Goal: Task Accomplishment & Management: Complete application form

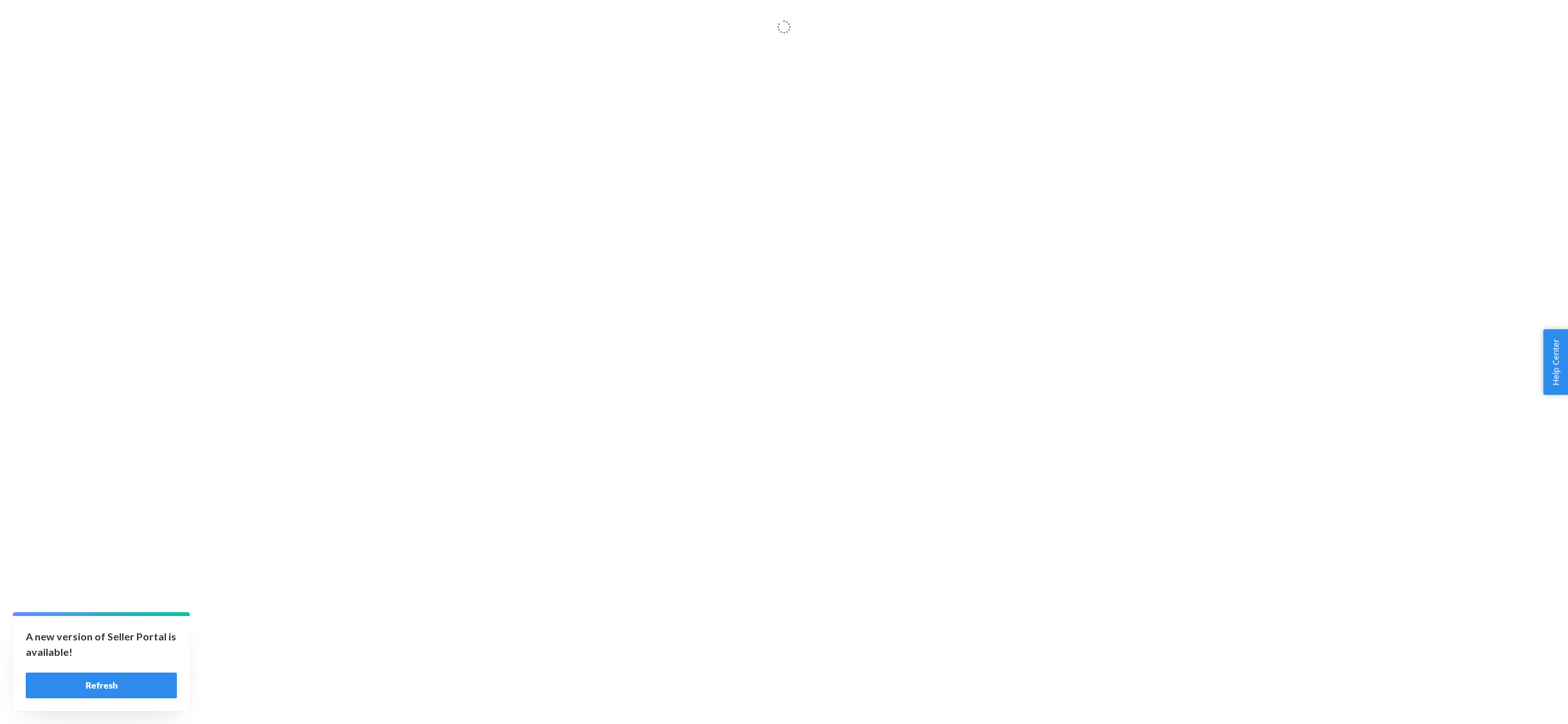
click at [152, 687] on button "Refresh" at bounding box center [101, 685] width 151 height 26
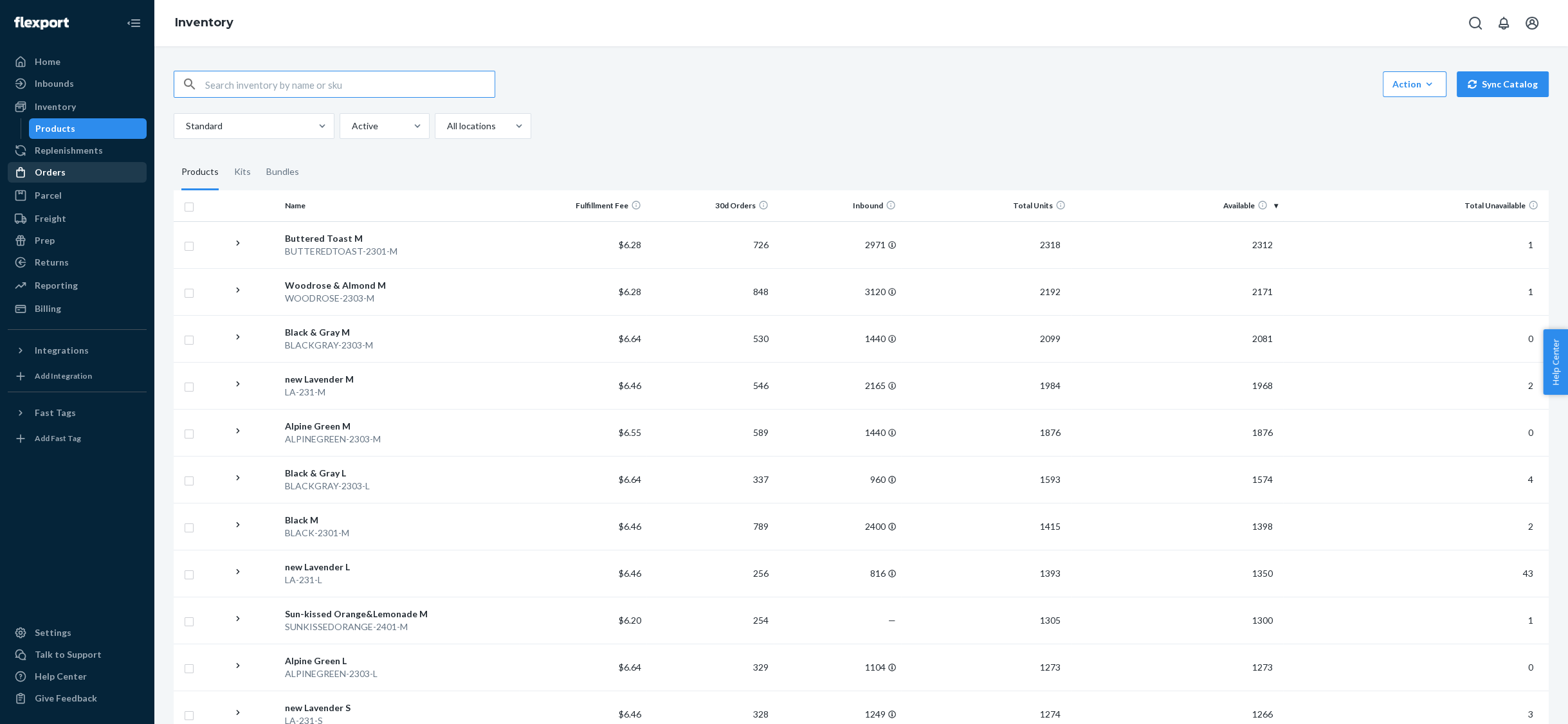
click at [69, 175] on div "Orders" at bounding box center [77, 172] width 136 height 18
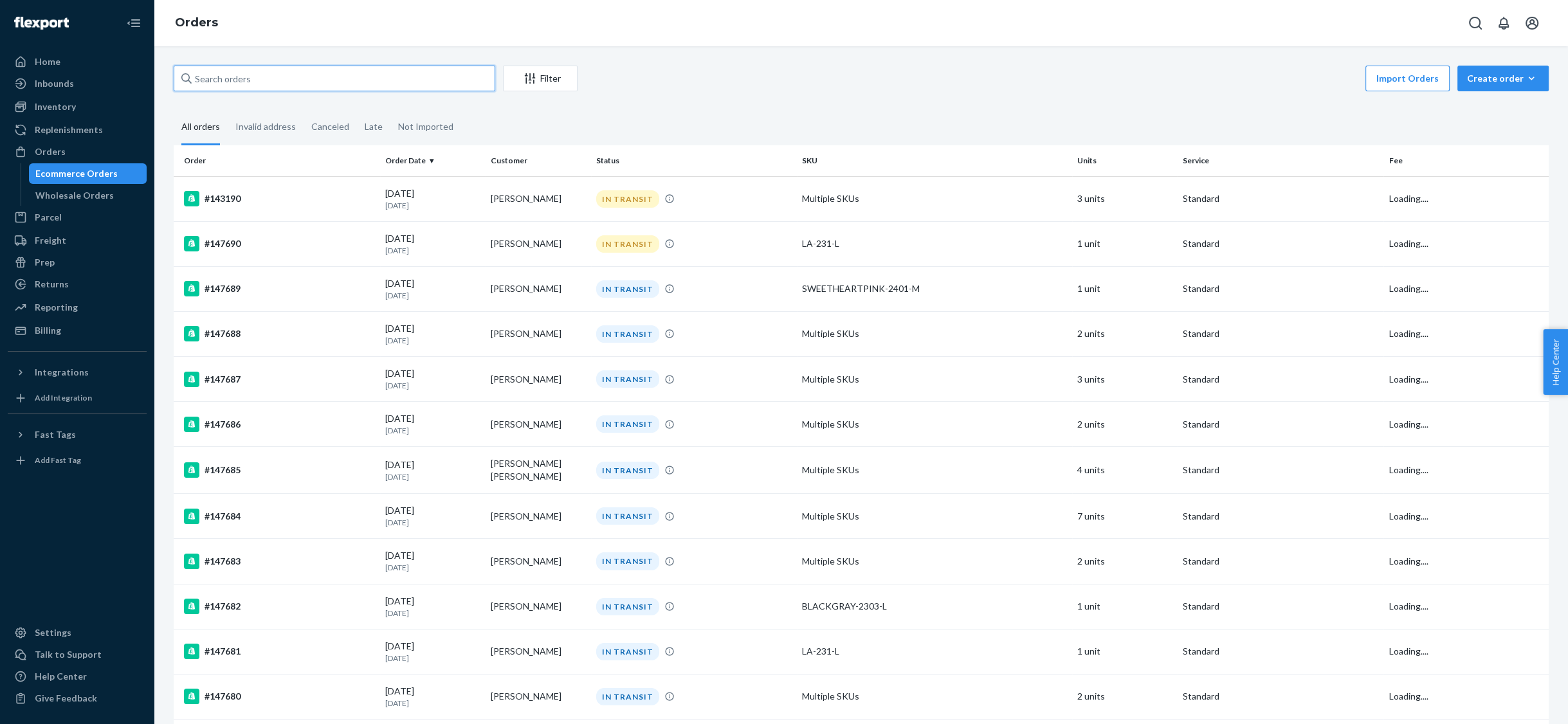
click at [286, 74] on input "text" at bounding box center [334, 78] width 322 height 26
paste input "146891"
type input "146891"
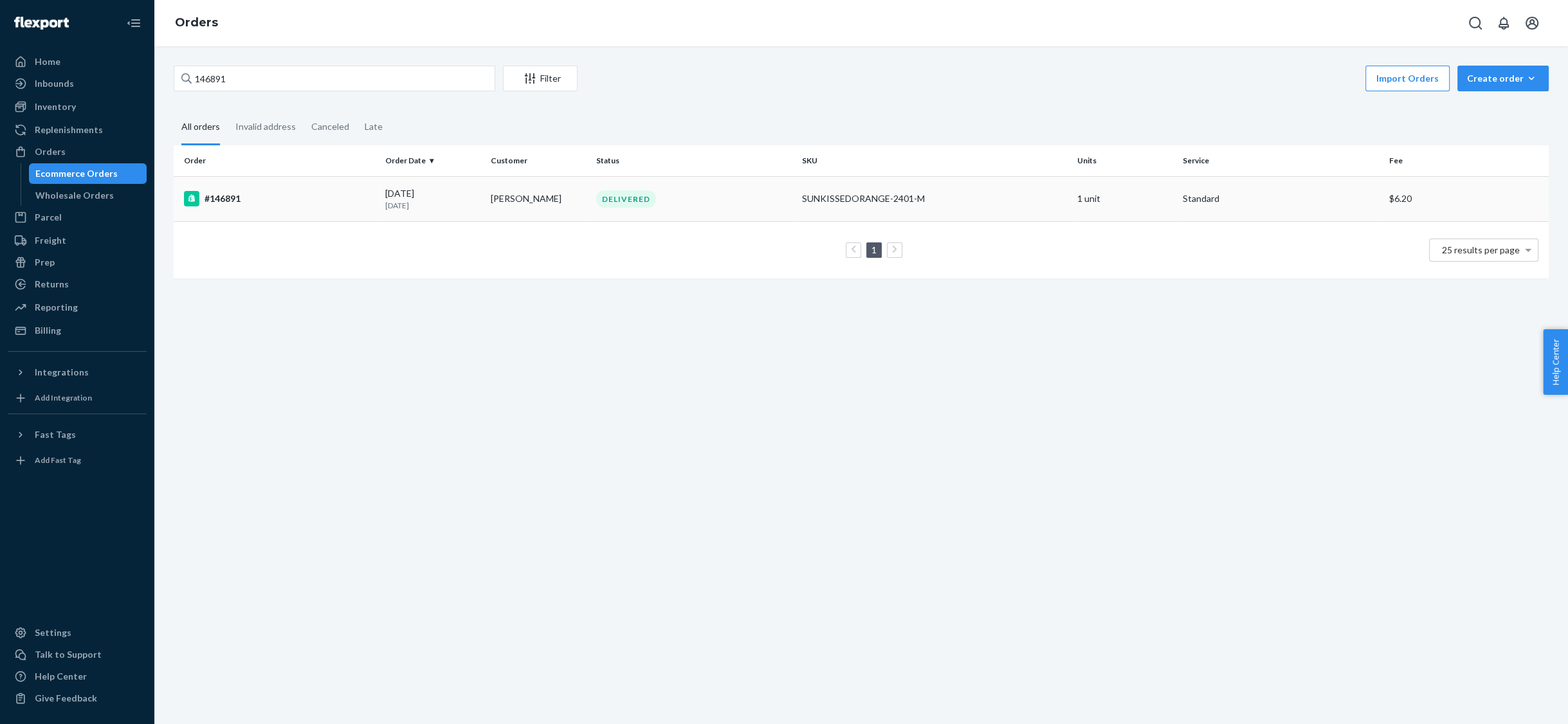
click at [230, 200] on div "#146891" at bounding box center [279, 198] width 191 height 15
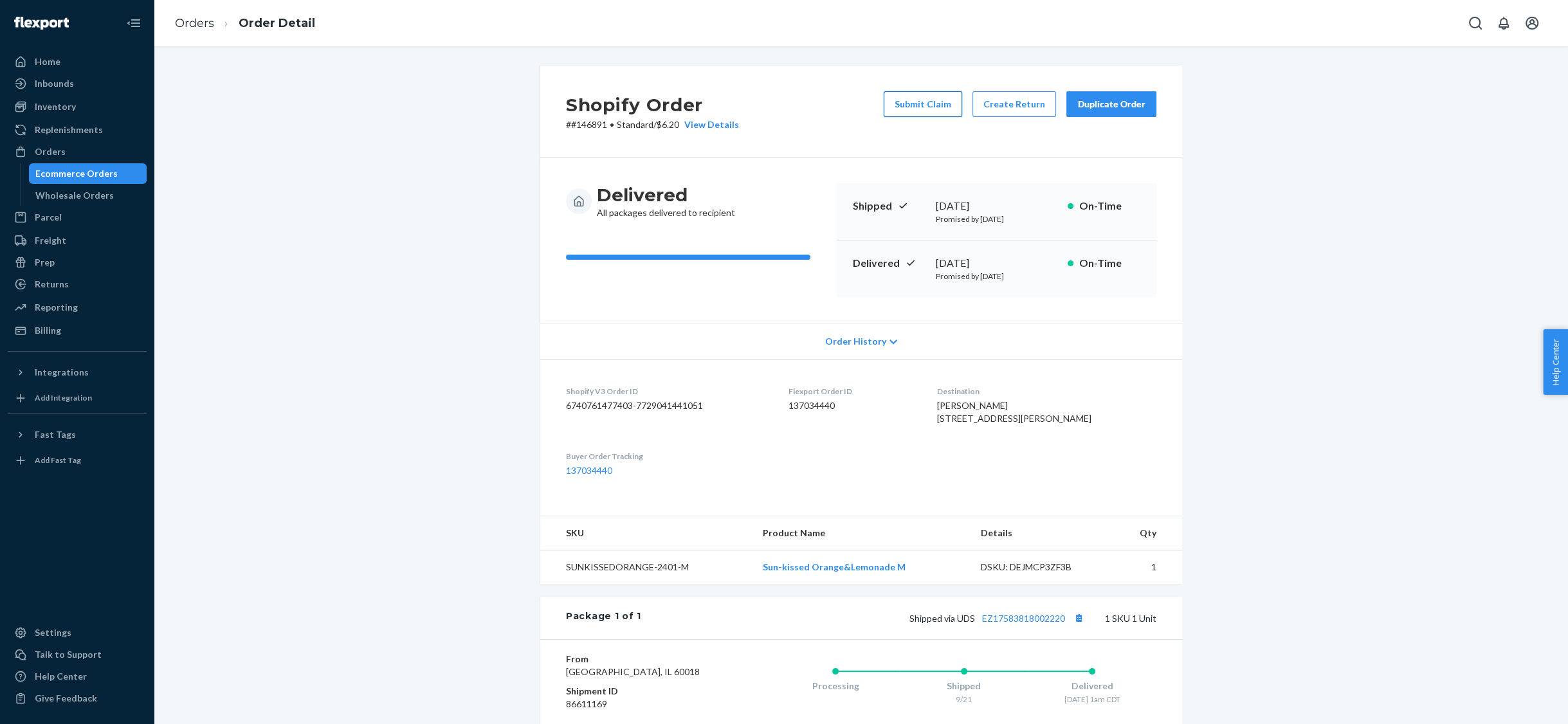
click at [922, 109] on button "Submit Claim" at bounding box center [923, 104] width 79 height 26
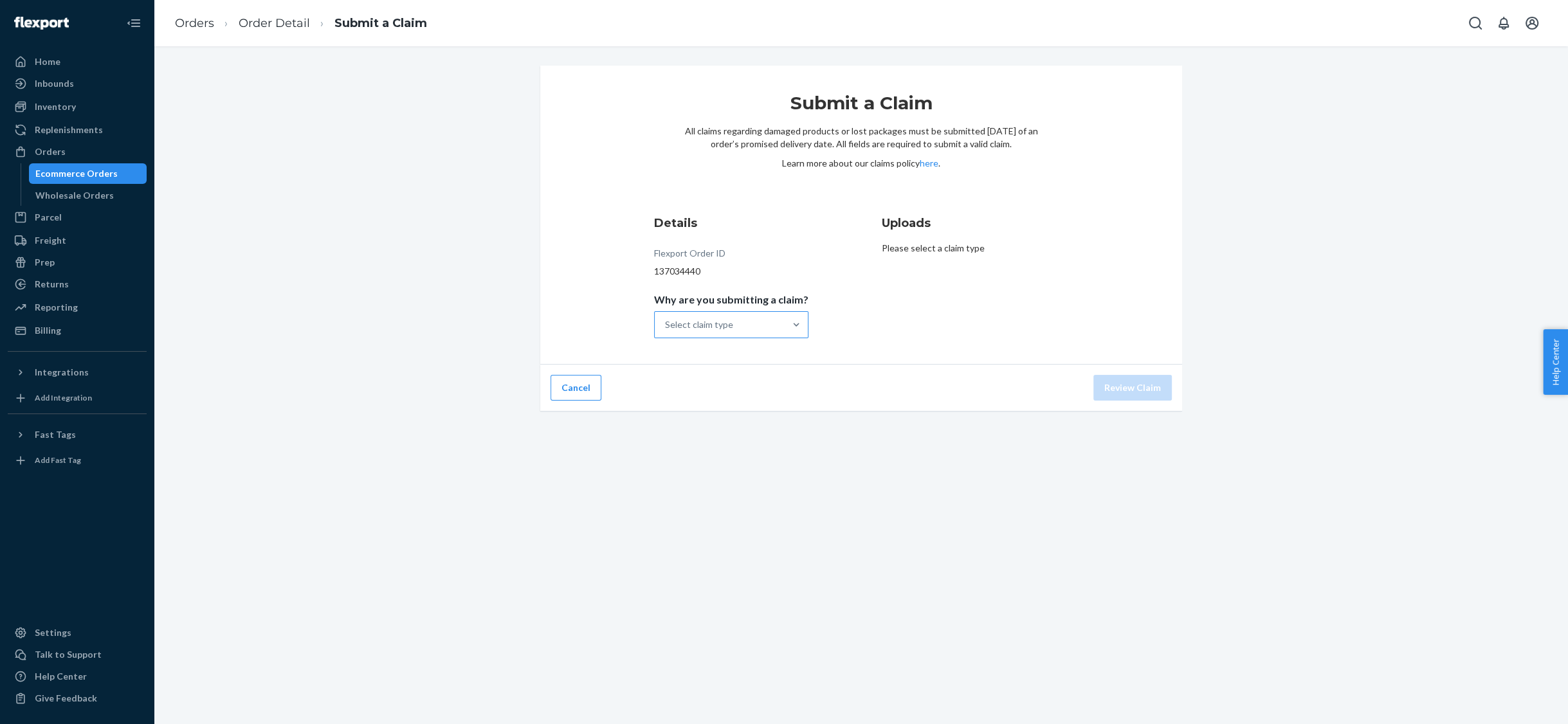
click at [784, 322] on div "Select claim type" at bounding box center [720, 325] width 130 height 26
click at [667, 322] on input "Why are you submitting a claim? Select claim type" at bounding box center [666, 324] width 1 height 13
click at [734, 409] on div "Incorrect product" at bounding box center [731, 407] width 150 height 26
click at [667, 331] on input "Why are you submitting a claim? option Incorrect product focused, 3 of 4. 4 res…" at bounding box center [666, 324] width 1 height 13
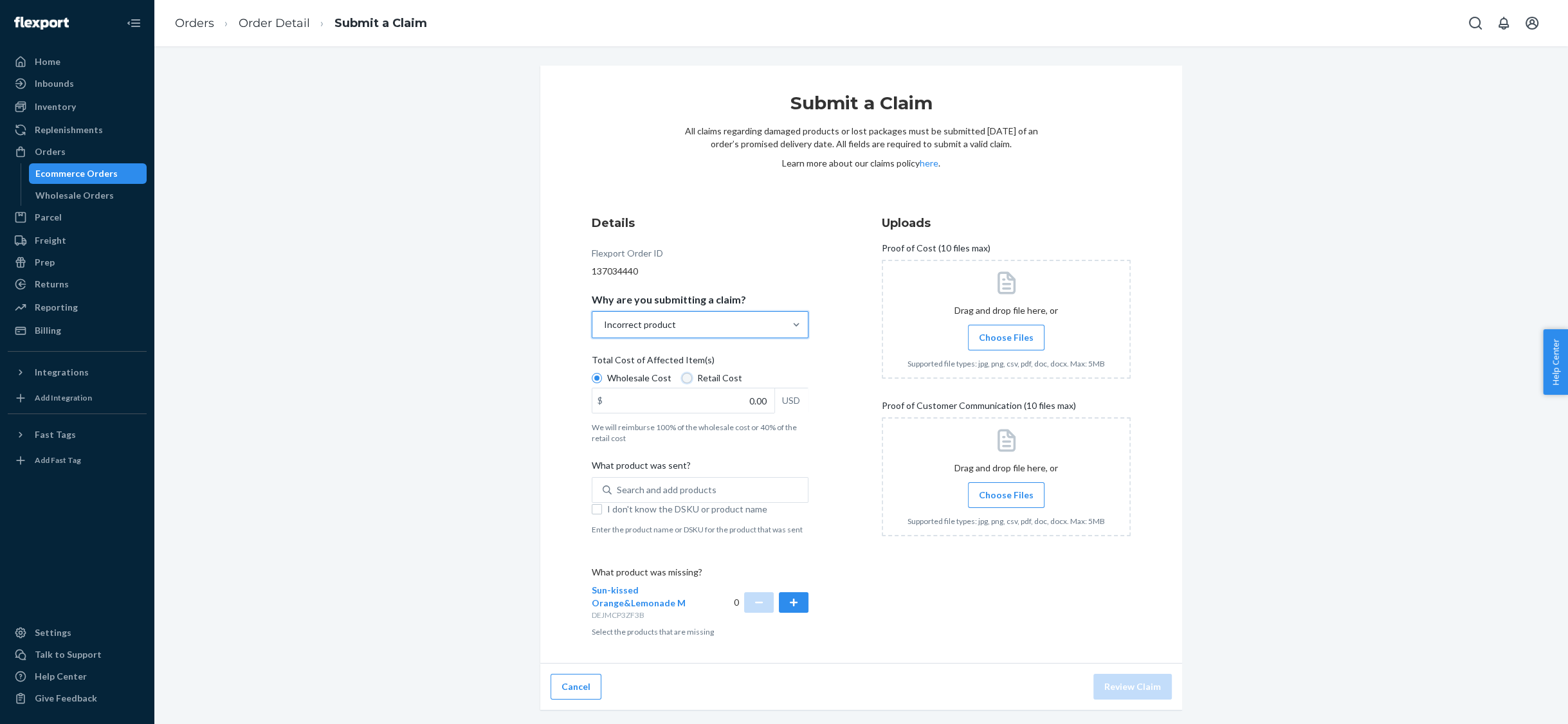
click at [683, 378] on input "Retail Cost" at bounding box center [687, 378] width 10 height 10
radio input "true"
radio input "false"
click at [736, 393] on input "0.00" at bounding box center [683, 400] width 182 height 24
type input "26.99"
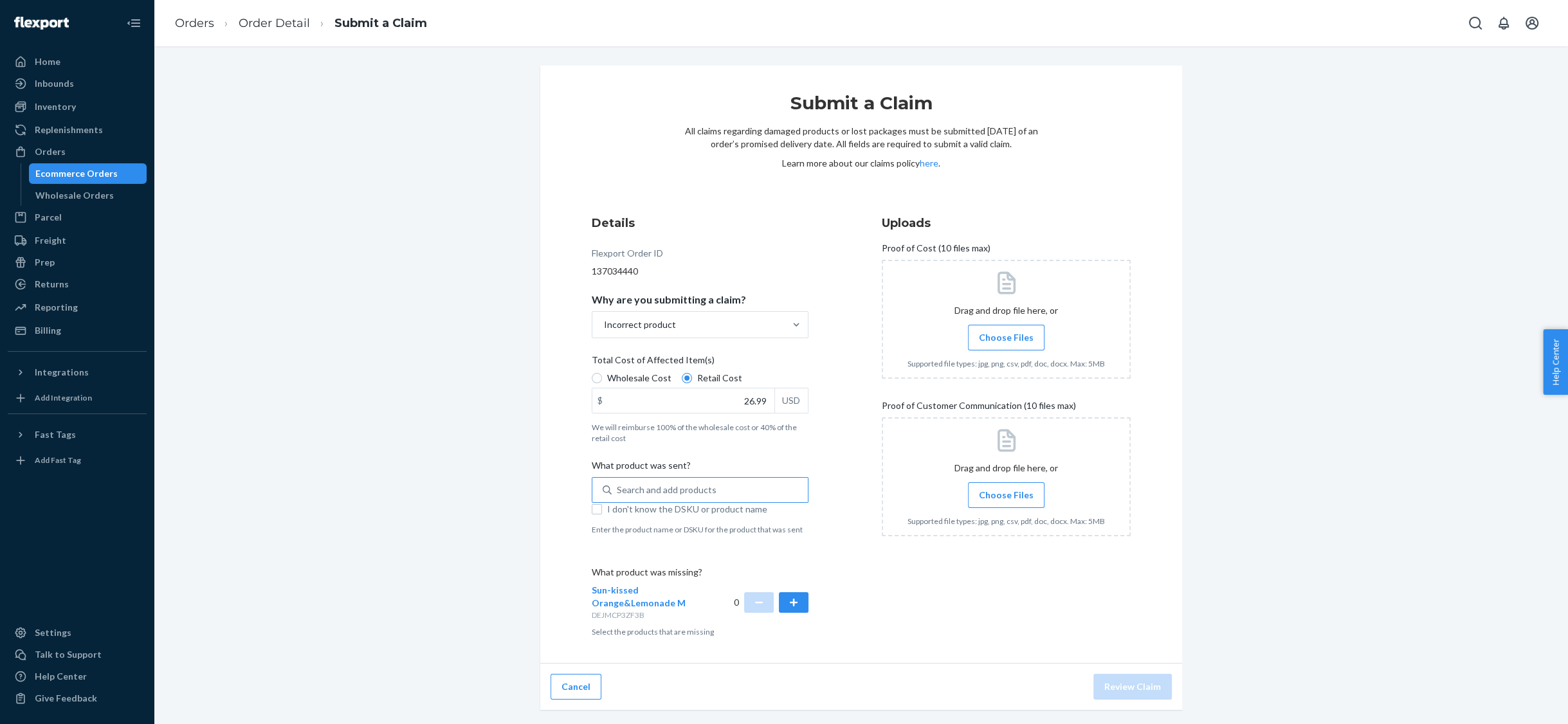
click at [623, 491] on div "Search and add products" at bounding box center [666, 490] width 99 height 13
click at [618, 491] on input "Search and add products" at bounding box center [617, 490] width 1 height 13
type input "black"
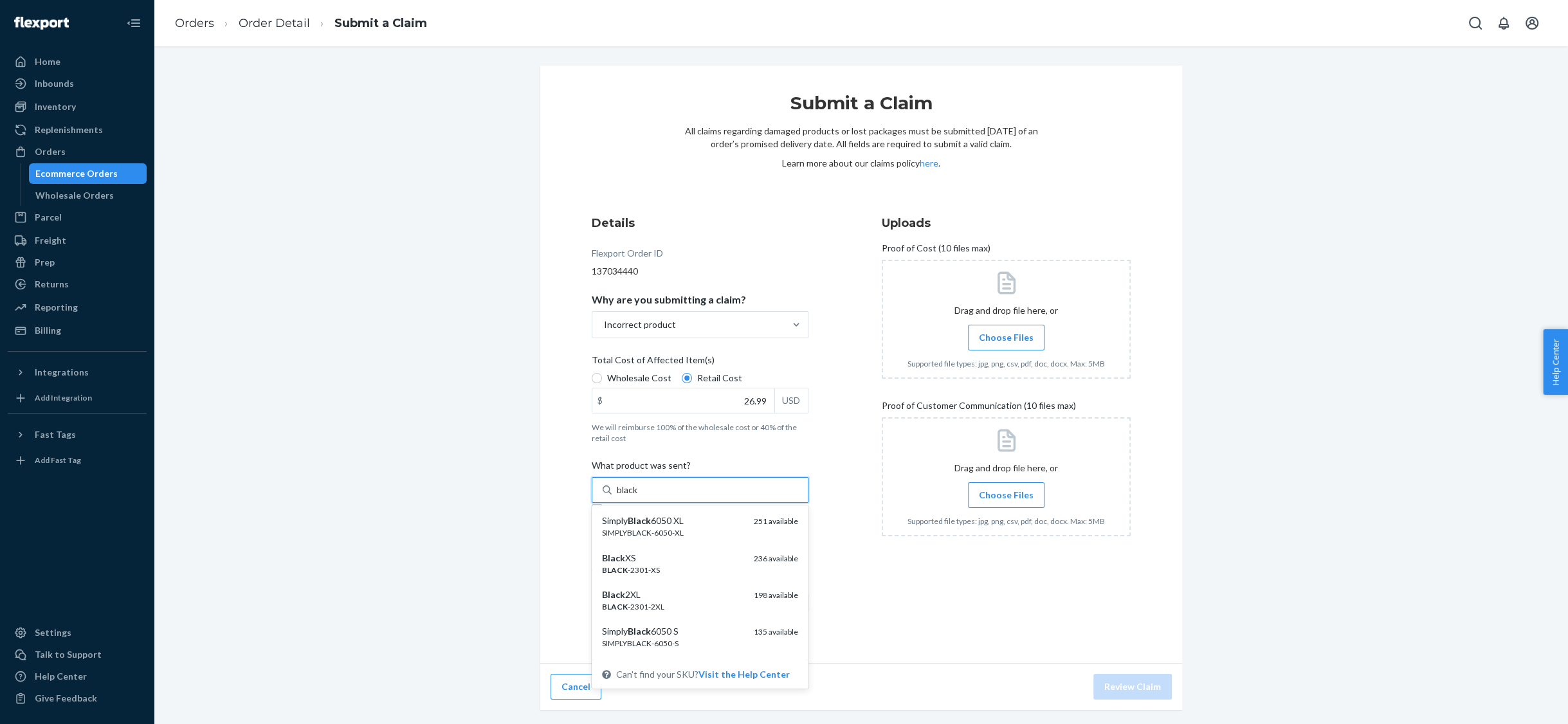
scroll to position [553, 0]
click at [658, 597] on div "Black 2XL" at bounding box center [672, 592] width 141 height 13
click at [639, 496] on input "black" at bounding box center [627, 490] width 22 height 13
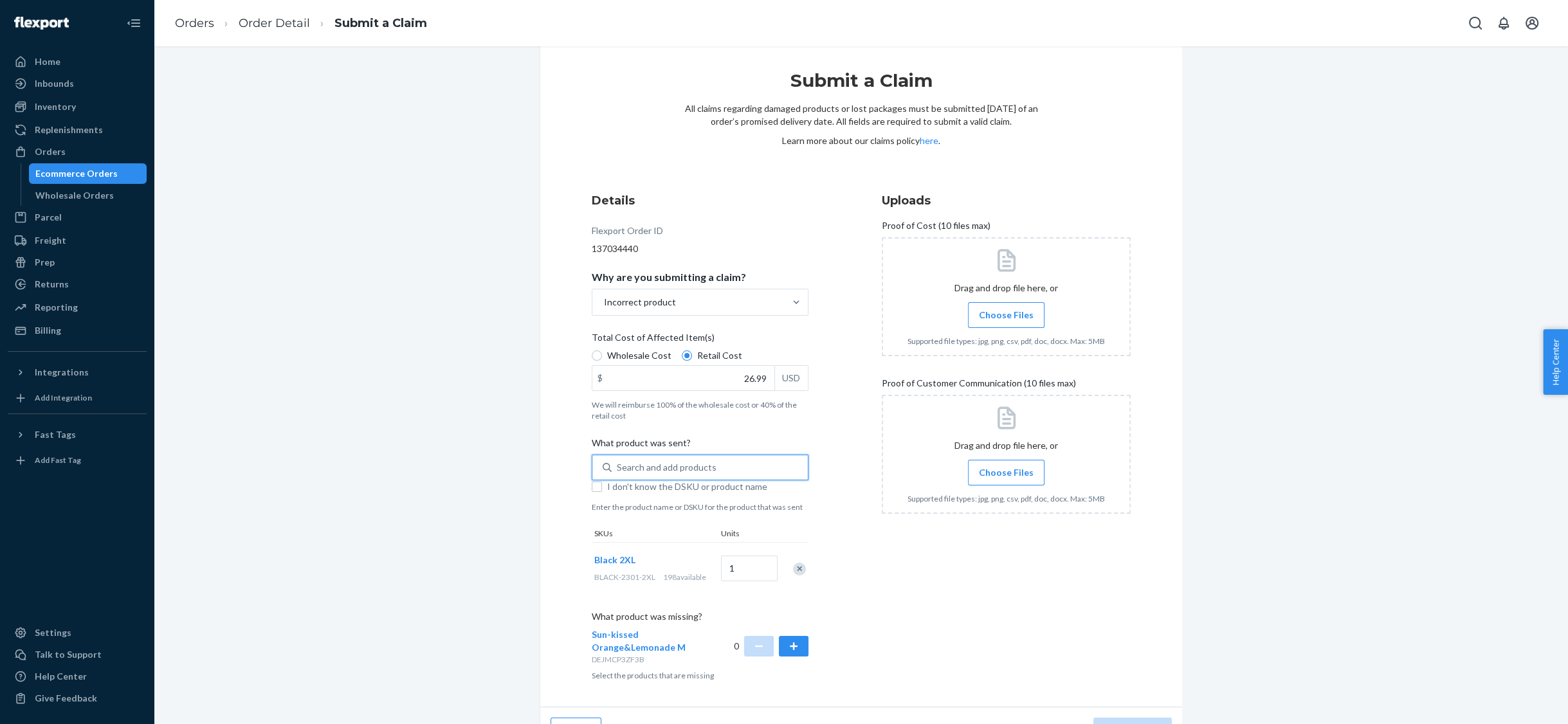
scroll to position [51, 0]
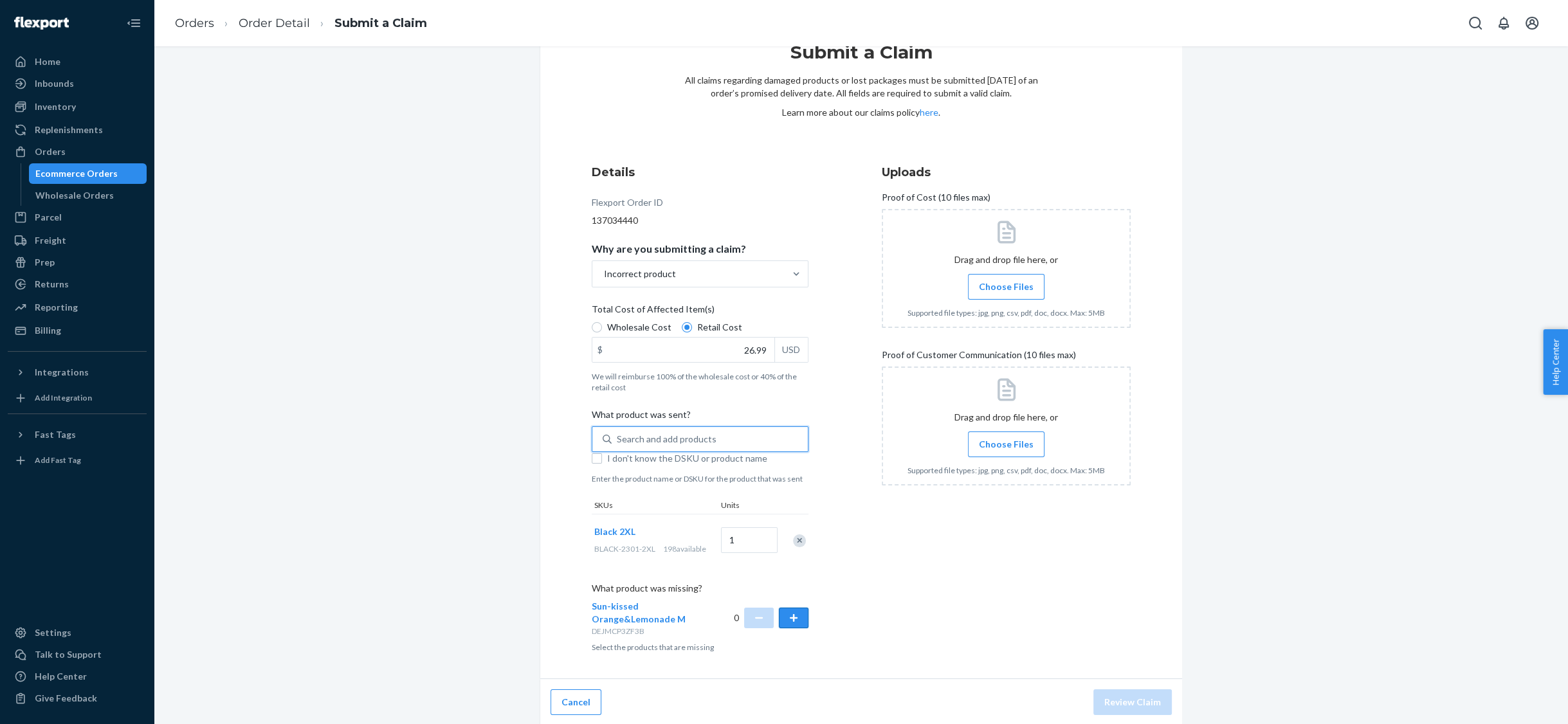
click at [793, 617] on button "button" at bounding box center [793, 618] width 29 height 21
click at [1018, 294] on label "Choose Files" at bounding box center [1006, 287] width 77 height 26
click at [1007, 294] on input "Choose Files" at bounding box center [1006, 287] width 1 height 14
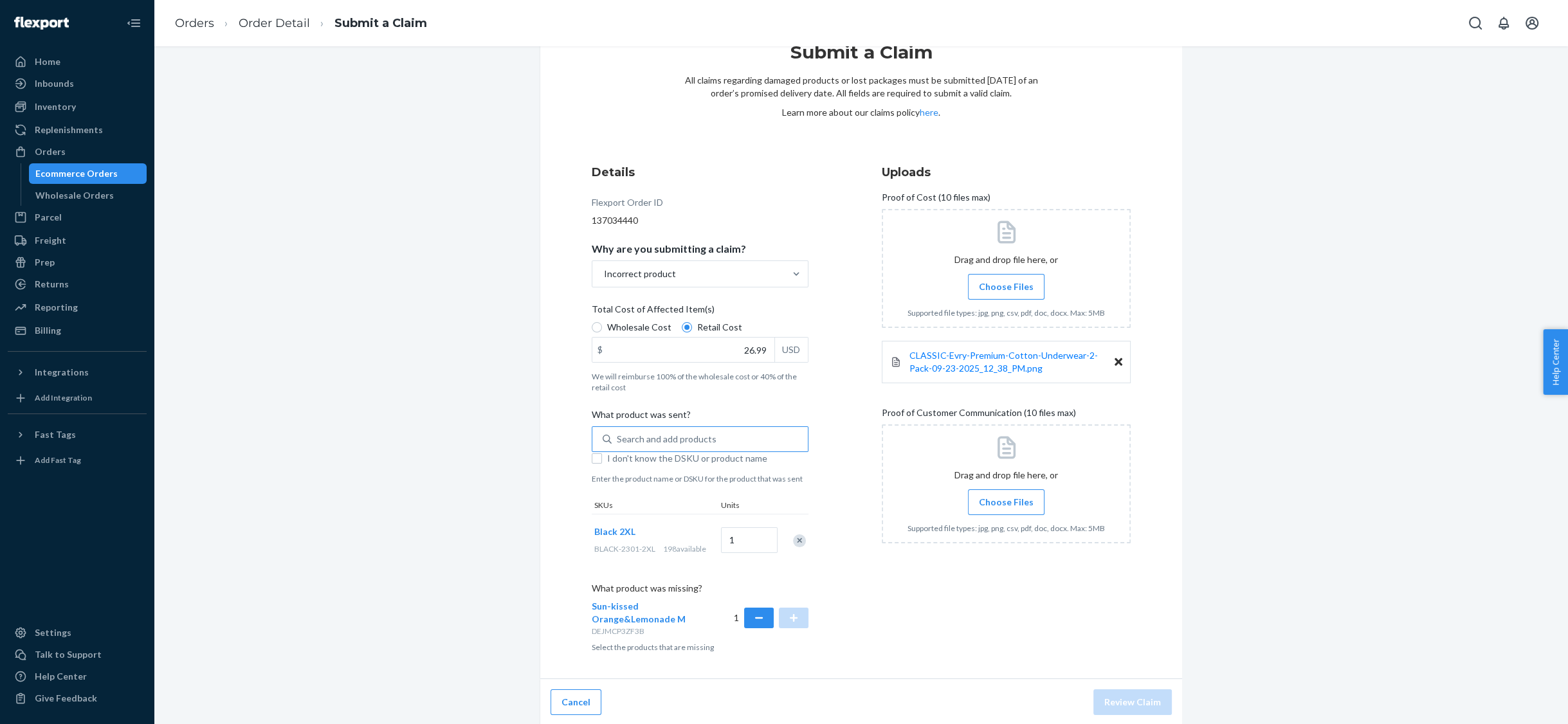
click at [1016, 499] on span "Choose Files" at bounding box center [1006, 502] width 55 height 13
click at [1007, 499] on input "Choose Files" at bounding box center [1006, 502] width 1 height 14
click at [995, 508] on label "Choose Files" at bounding box center [1006, 502] width 77 height 26
click at [1006, 508] on input "Choose Files" at bounding box center [1006, 502] width 1 height 14
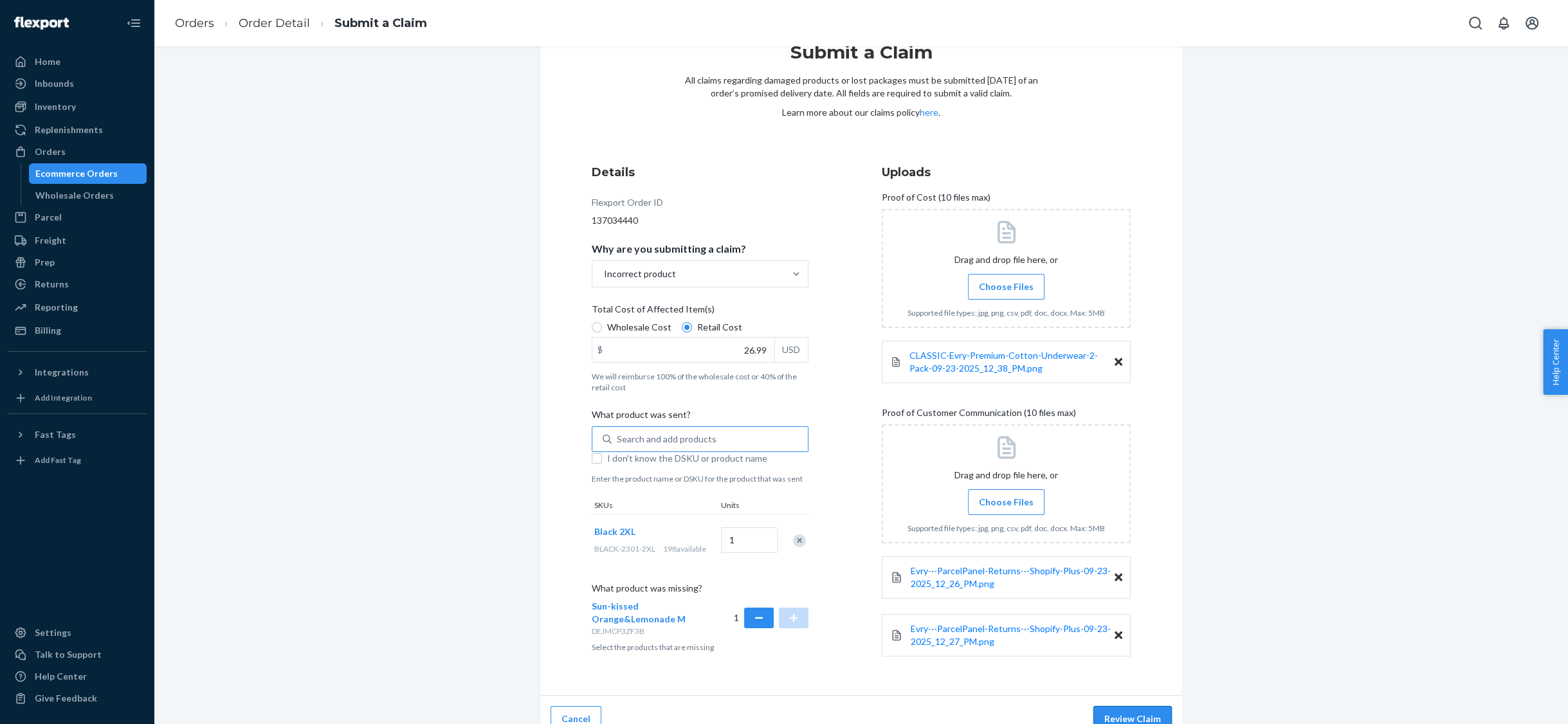
click at [1133, 716] on button "Review Claim" at bounding box center [1132, 719] width 79 height 26
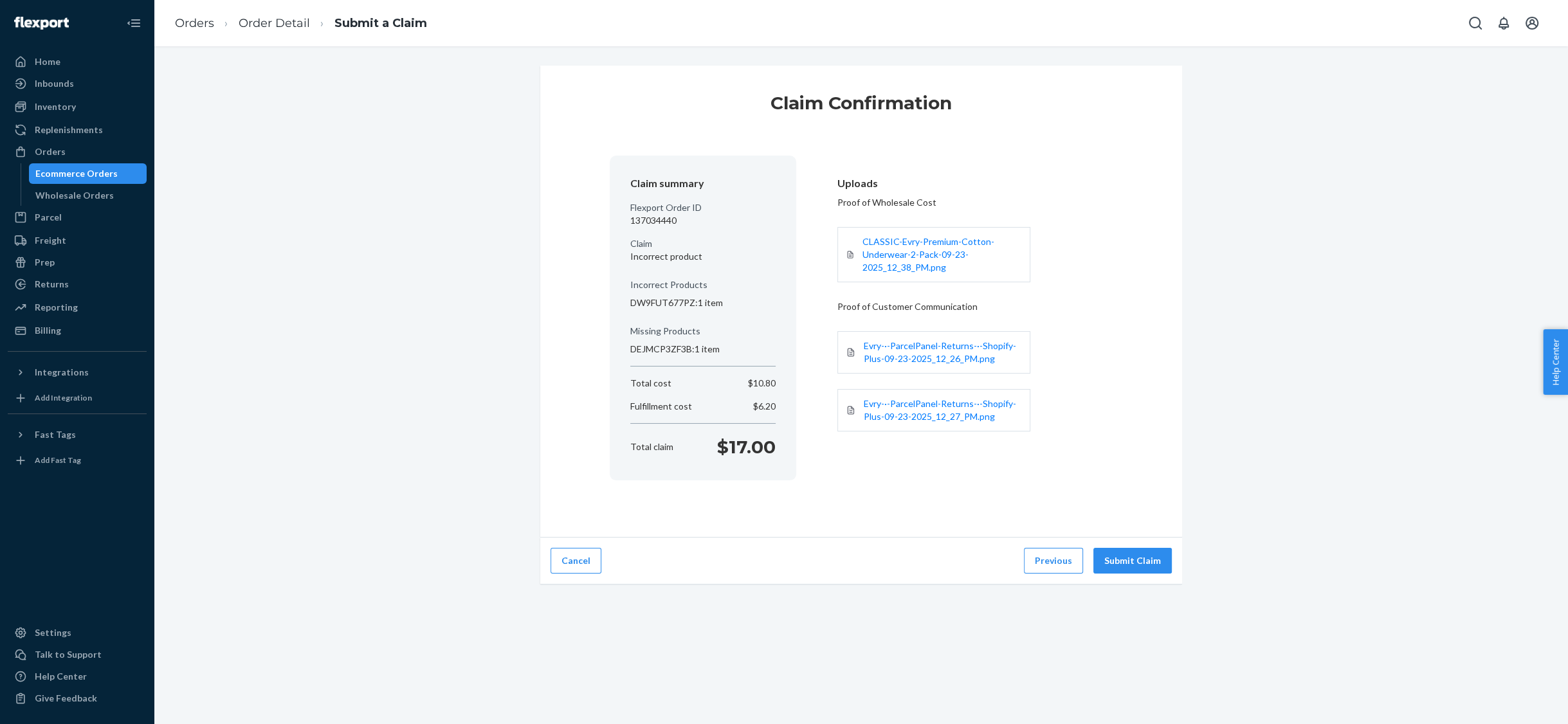
scroll to position [0, 0]
click at [1136, 554] on button "Submit Claim" at bounding box center [1132, 560] width 79 height 26
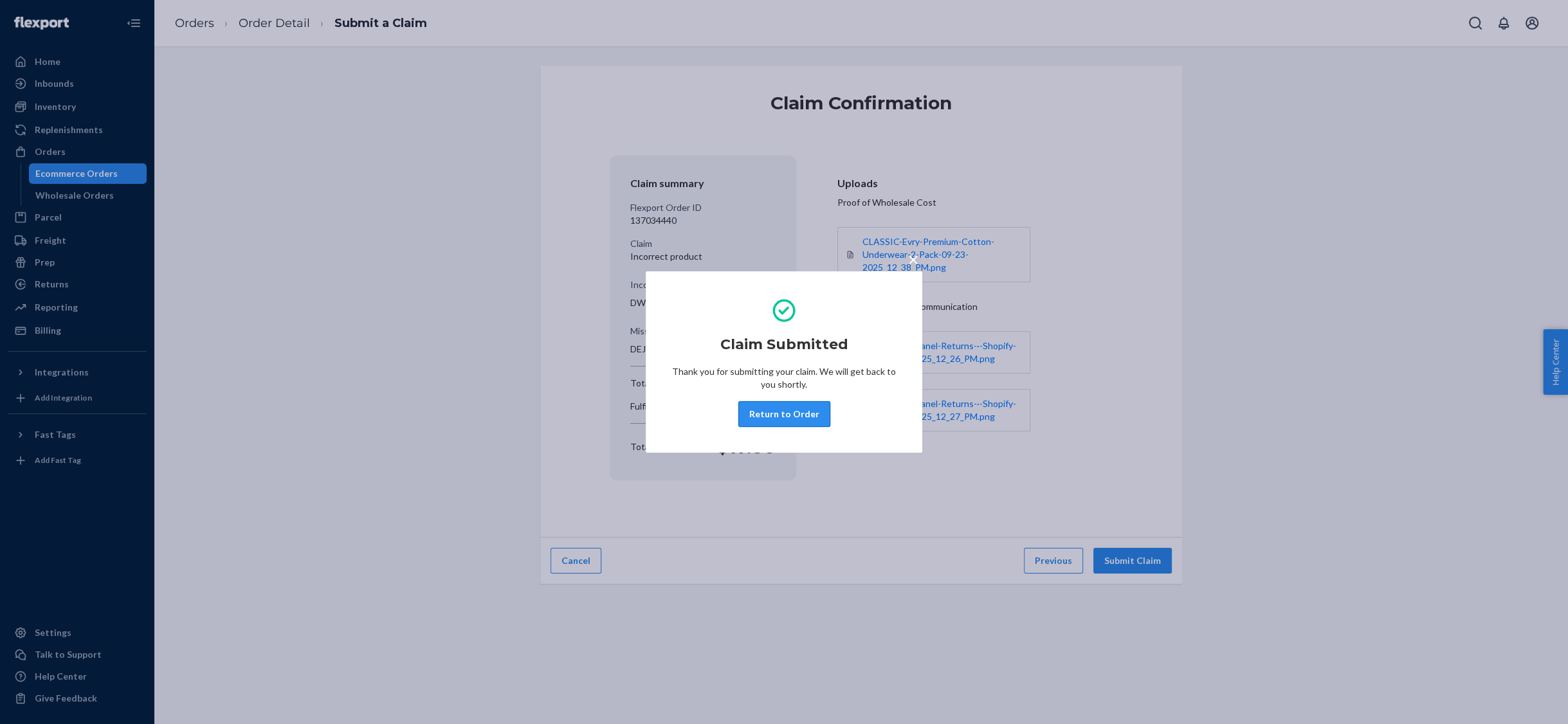
click at [781, 423] on button "Return to Order" at bounding box center [784, 414] width 92 height 26
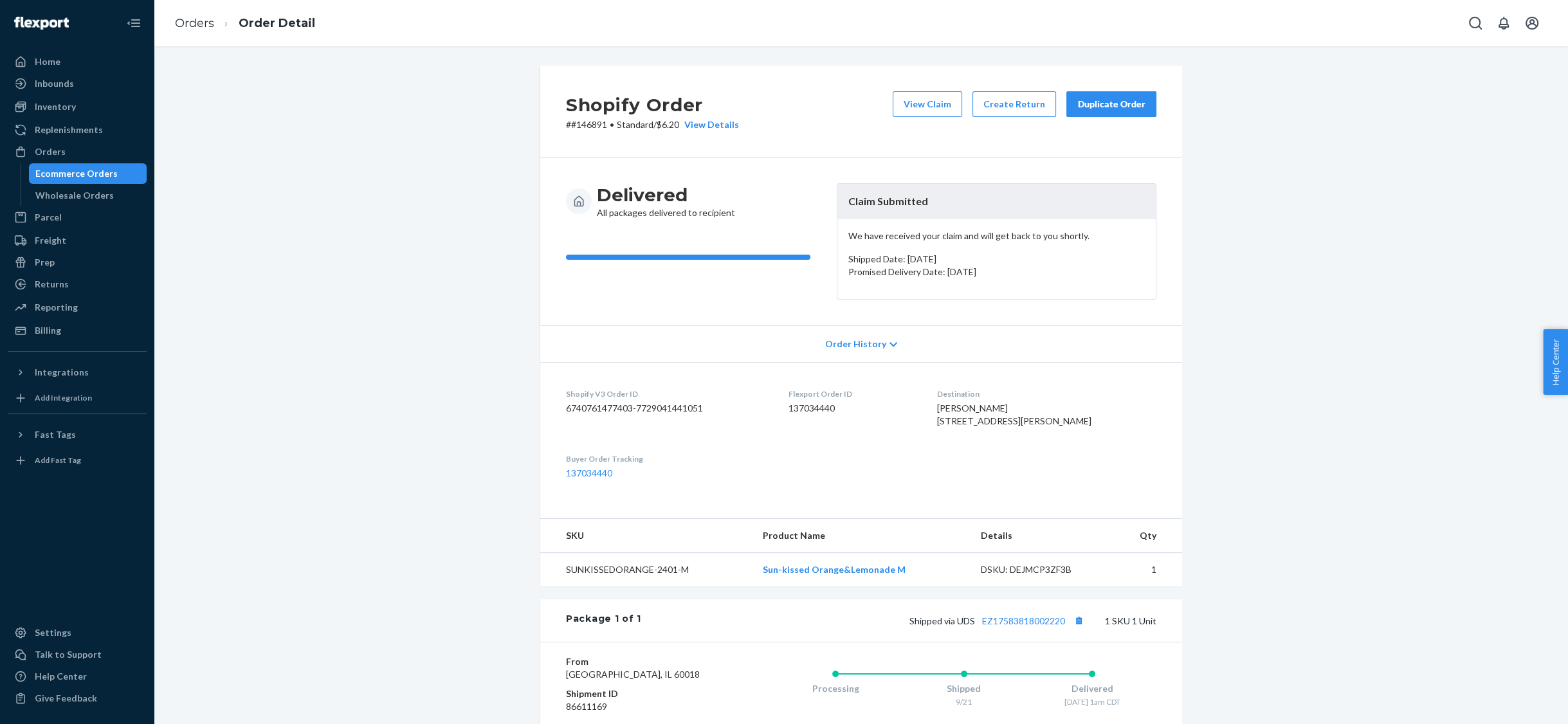
click at [77, 167] on div "Ecommerce Orders" at bounding box center [77, 173] width 82 height 13
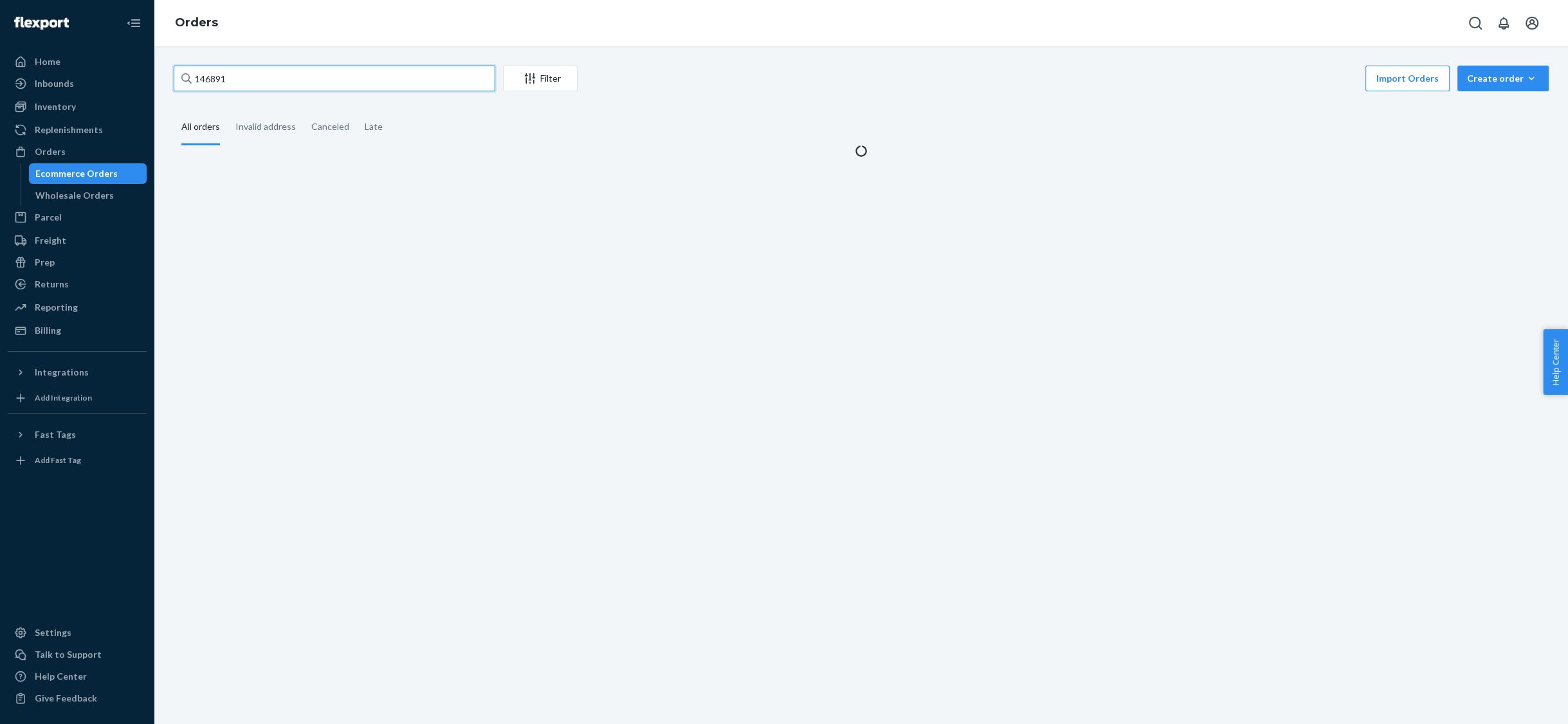
click at [320, 80] on input "146891" at bounding box center [334, 78] width 322 height 26
type input "146359"
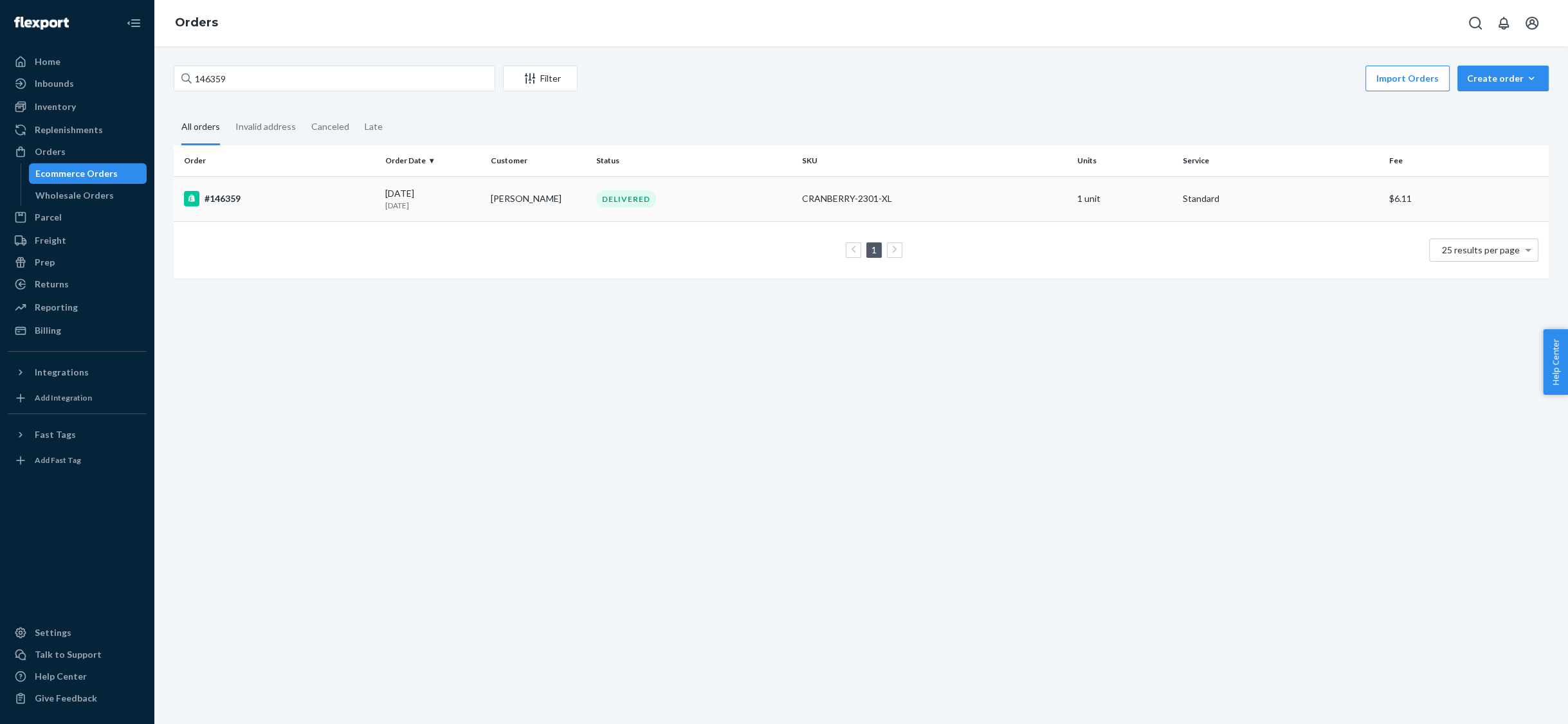
click at [228, 199] on div "#146359" at bounding box center [279, 198] width 191 height 15
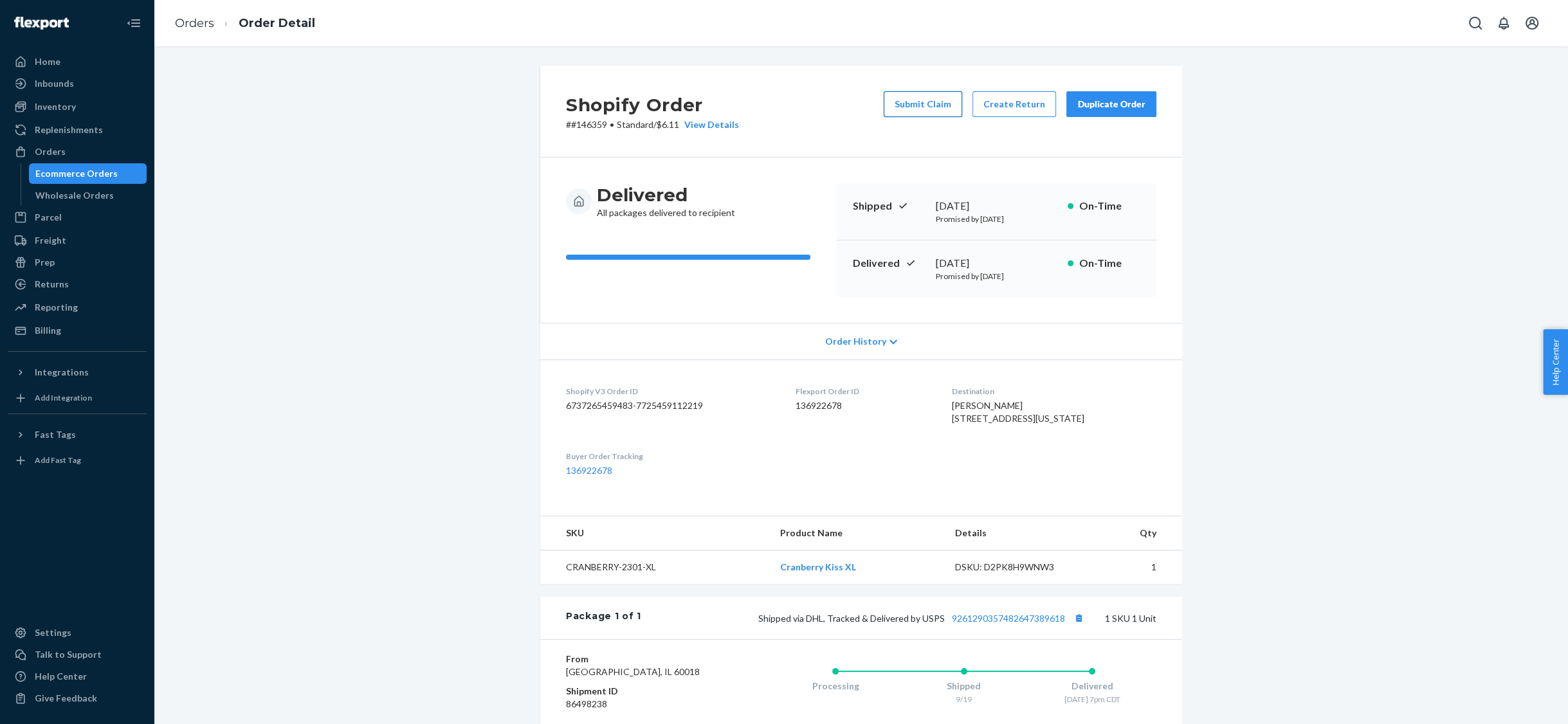
click at [923, 111] on button "Submit Claim" at bounding box center [923, 104] width 79 height 26
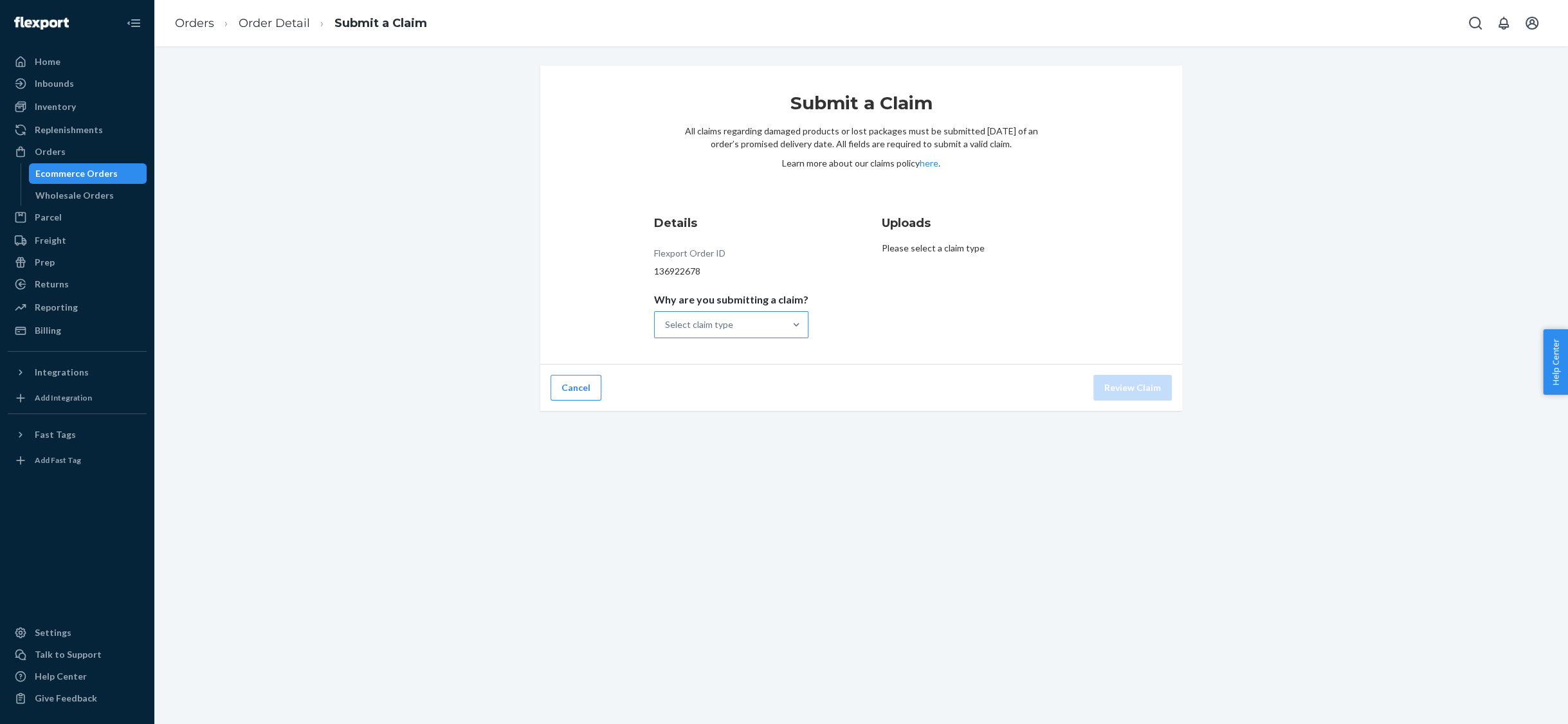
click at [723, 325] on div "Select claim type" at bounding box center [699, 324] width 68 height 13
click at [667, 325] on input "Why are you submitting a claim? Select claim type" at bounding box center [666, 324] width 1 height 13
click at [709, 401] on div "Incorrect product" at bounding box center [731, 407] width 150 height 26
click at [667, 331] on input "Why are you submitting a claim? option Incorrect product focused, 3 of 4. 4 res…" at bounding box center [666, 324] width 1 height 13
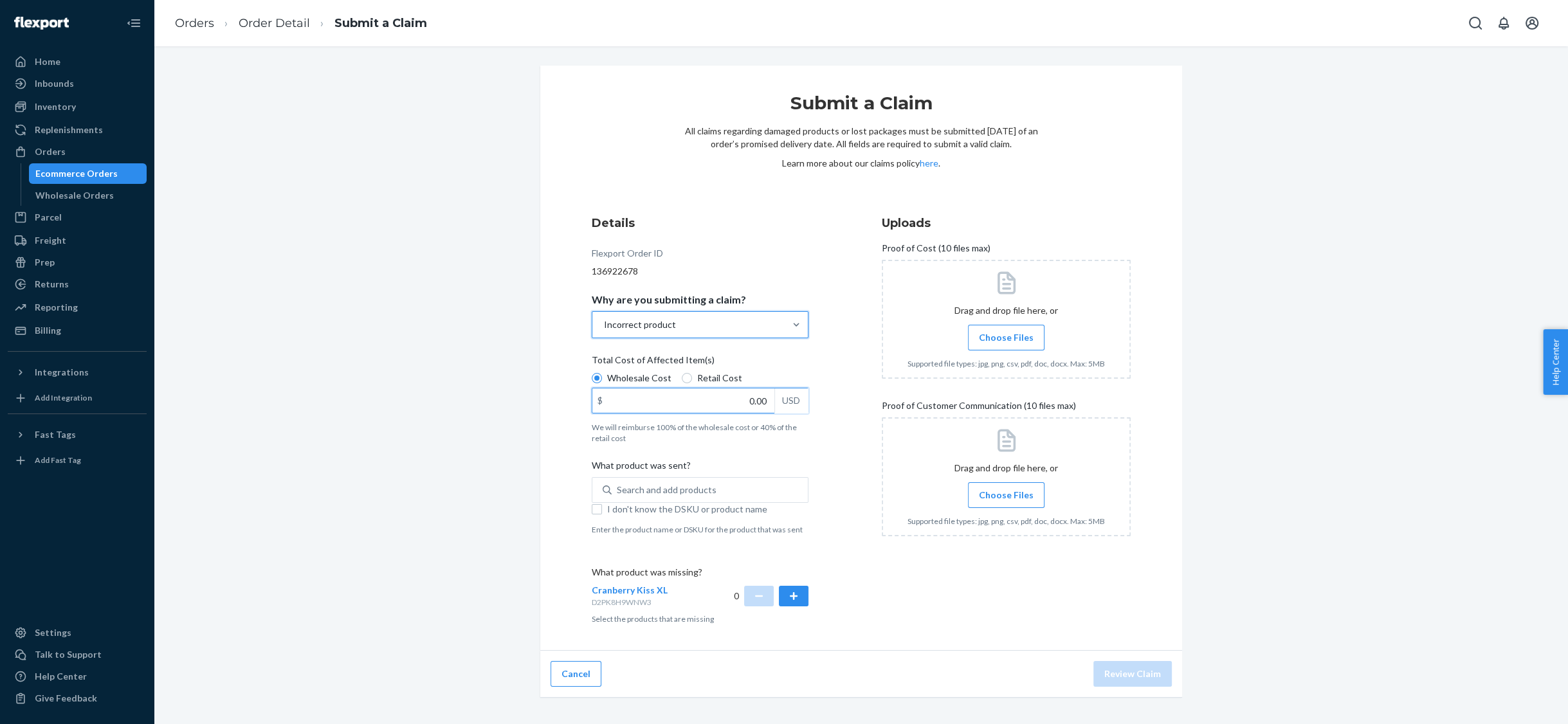
click at [715, 404] on input "0.00" at bounding box center [683, 400] width 182 height 24
type input "0.01"
click at [829, 435] on div "Details Flexport Order ID 136922678 Why are you submitting a claim? Incorrect p…" at bounding box center [716, 419] width 249 height 425
click at [598, 510] on input "I don't know the DSKU or product name" at bounding box center [597, 510] width 10 height 10
checkbox input "true"
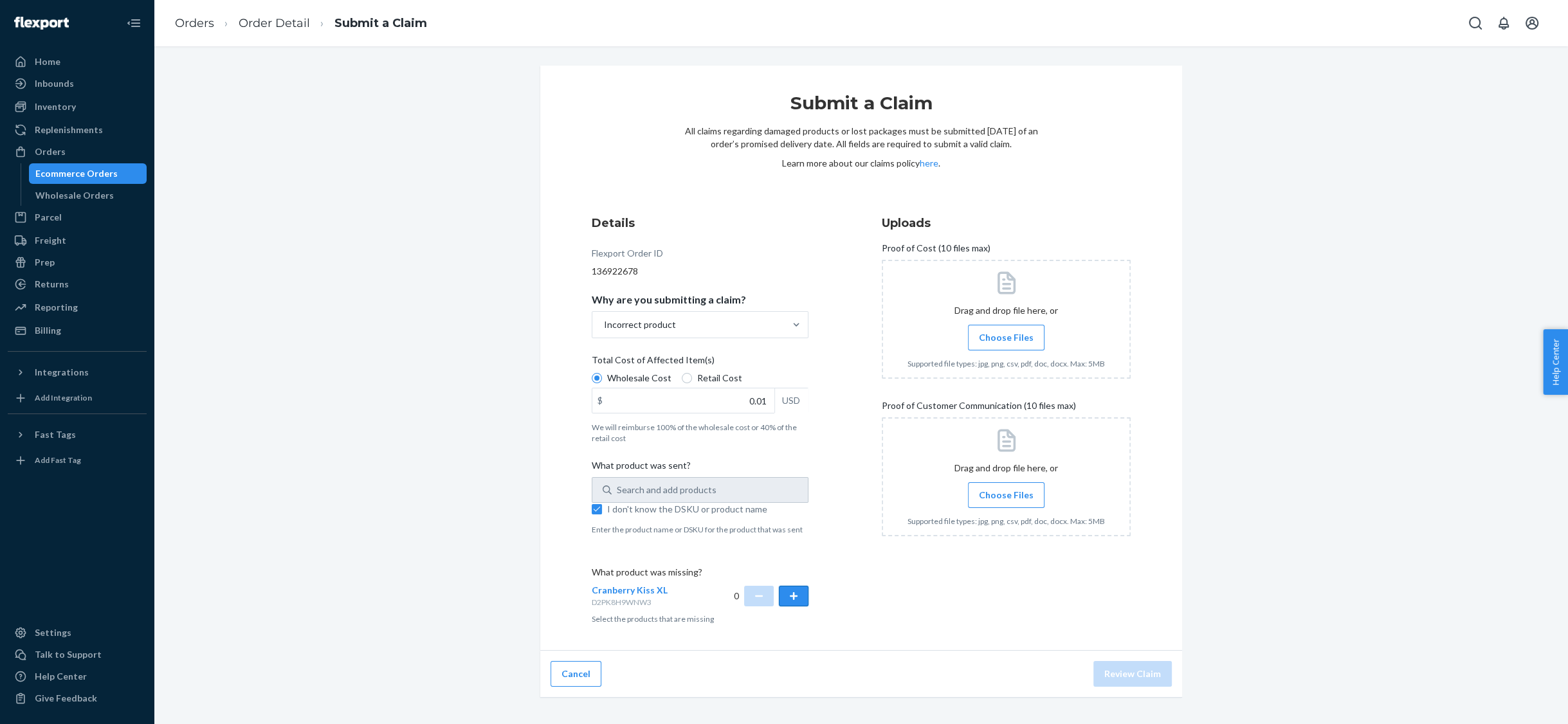
click at [789, 592] on button "button" at bounding box center [793, 596] width 29 height 21
click at [998, 335] on span "Choose Files" at bounding box center [1006, 337] width 55 height 13
click at [1006, 335] on input "Choose Files" at bounding box center [1006, 337] width 1 height 14
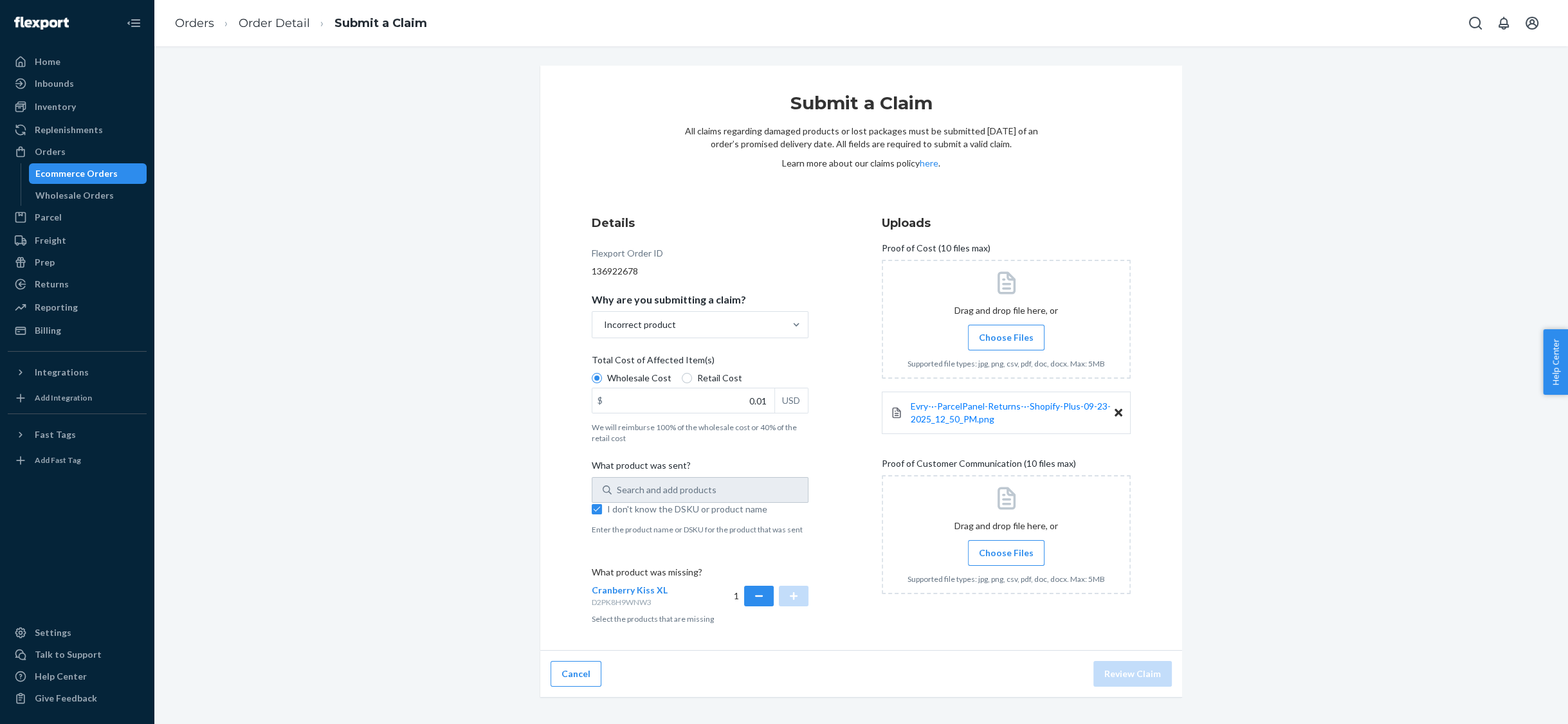
click at [1014, 544] on label "Choose Files" at bounding box center [1006, 552] width 77 height 26
click at [1007, 546] on input "Choose Files" at bounding box center [1006, 552] width 1 height 14
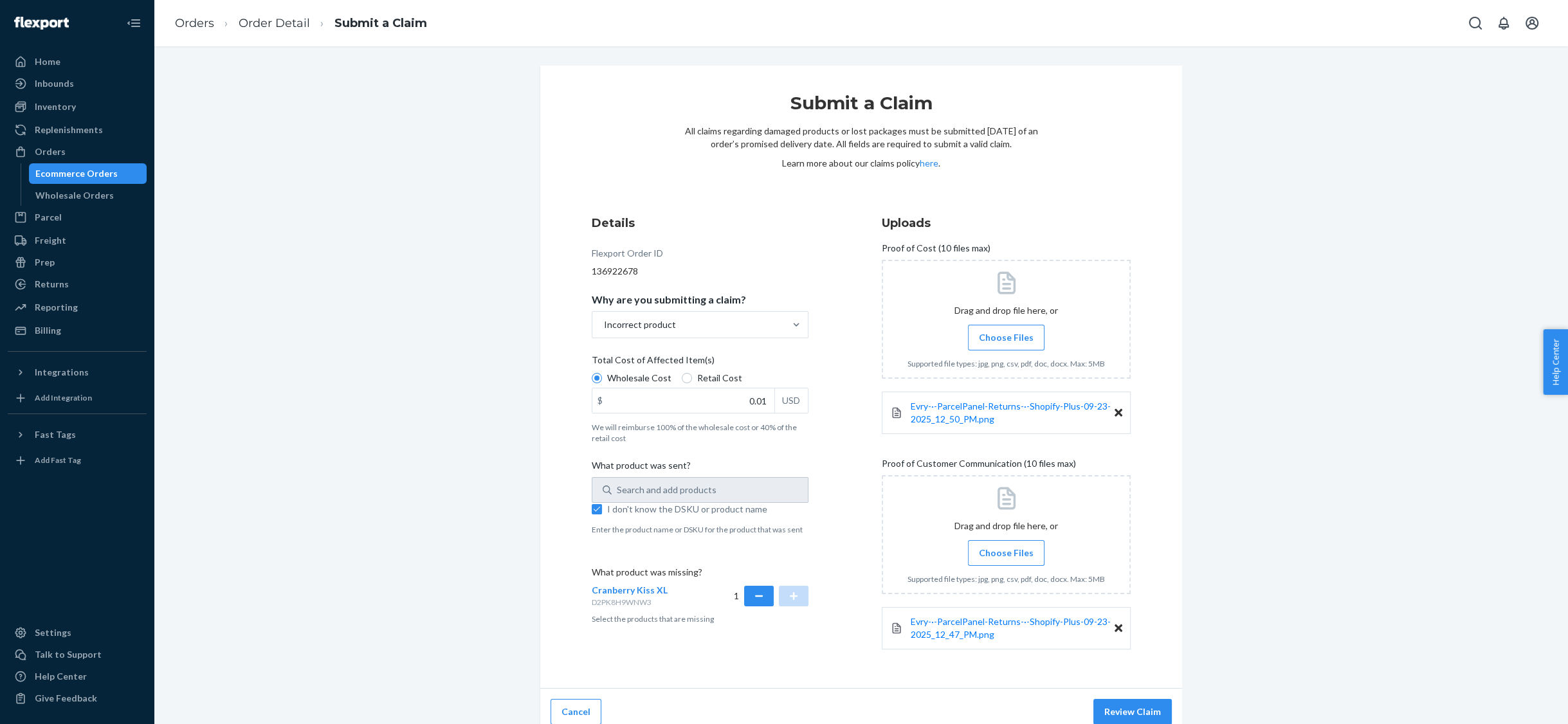
click at [1006, 555] on input "Choose Files" at bounding box center [1006, 552] width 1 height 14
click at [1019, 543] on label "Choose Files" at bounding box center [1006, 552] width 77 height 26
click at [1007, 546] on input "Choose Files" at bounding box center [1006, 552] width 1 height 14
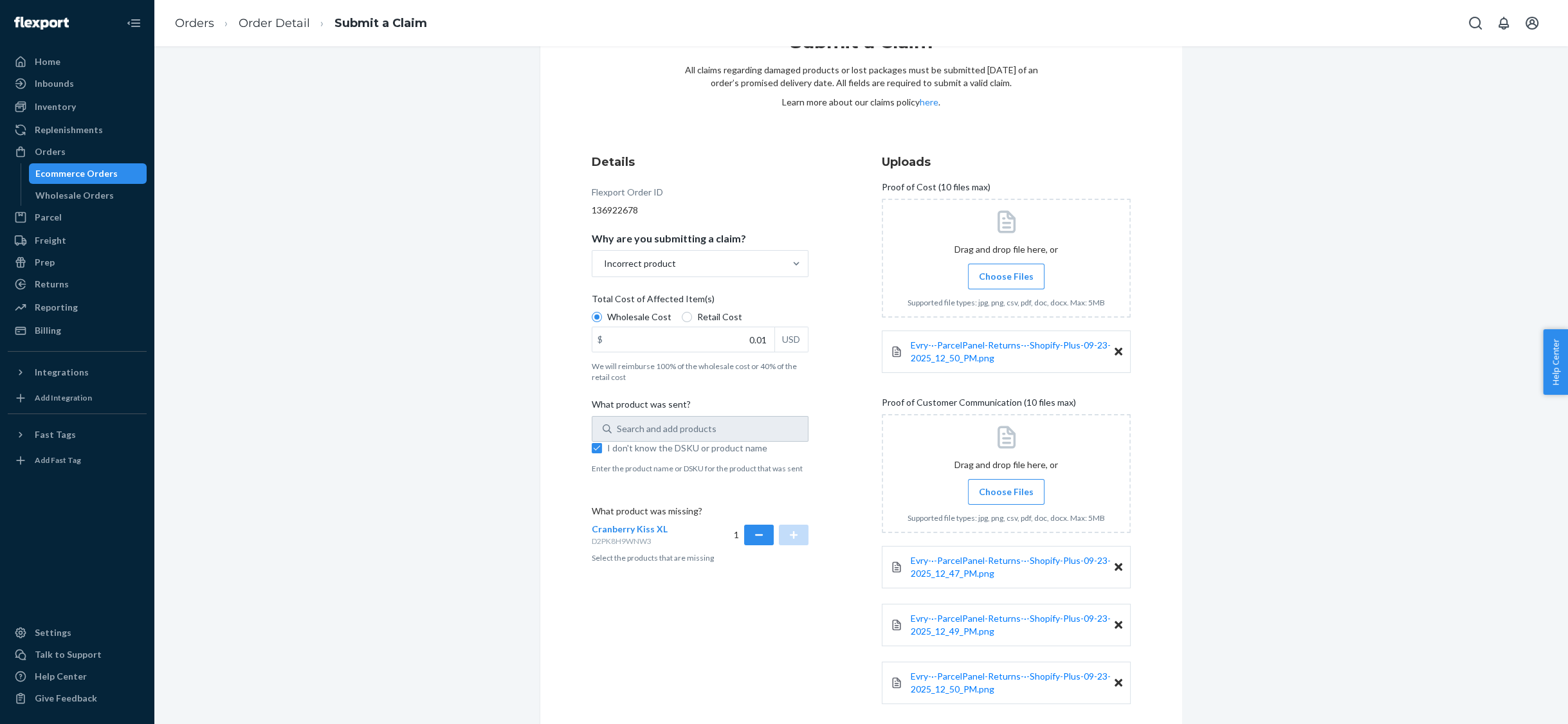
scroll to position [124, 0]
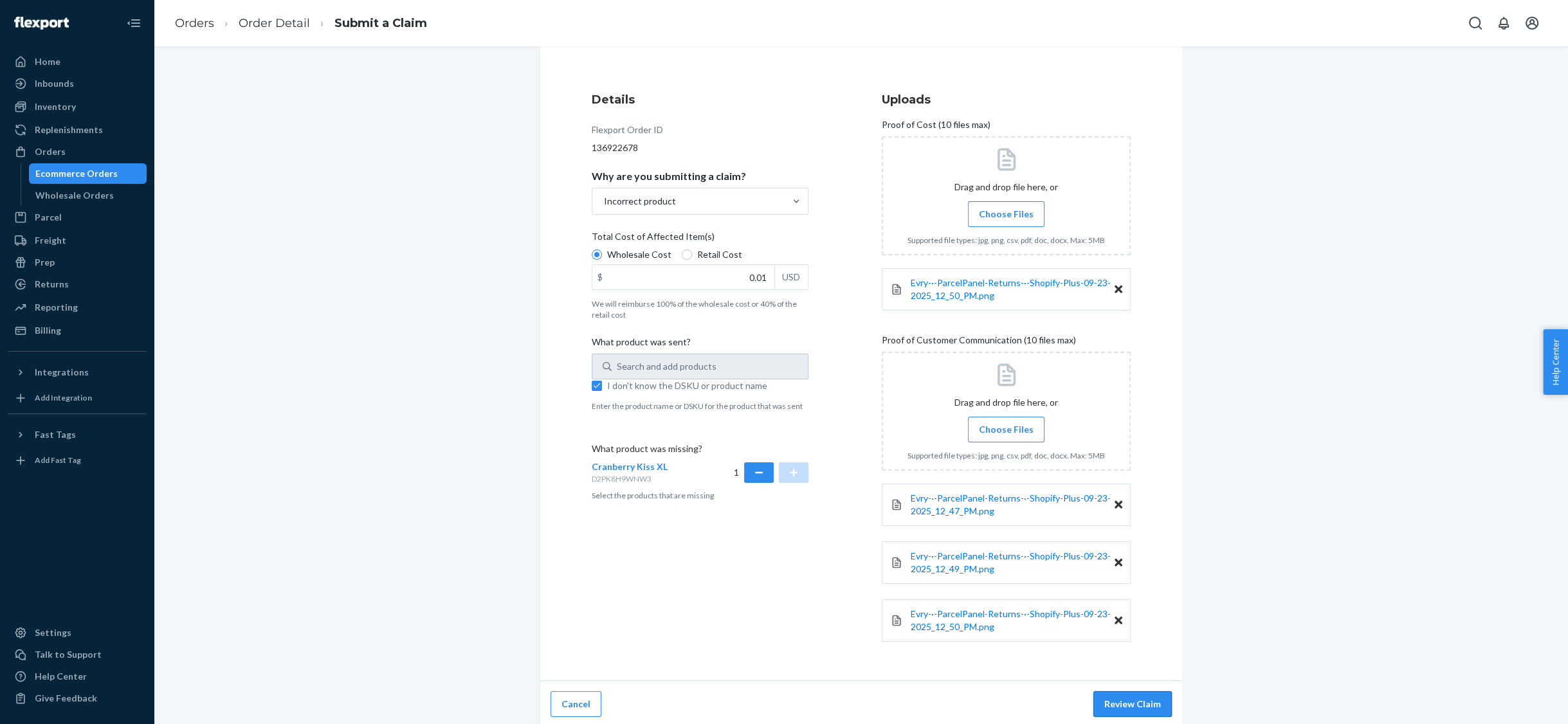
click at [1143, 698] on button "Review Claim" at bounding box center [1132, 704] width 79 height 26
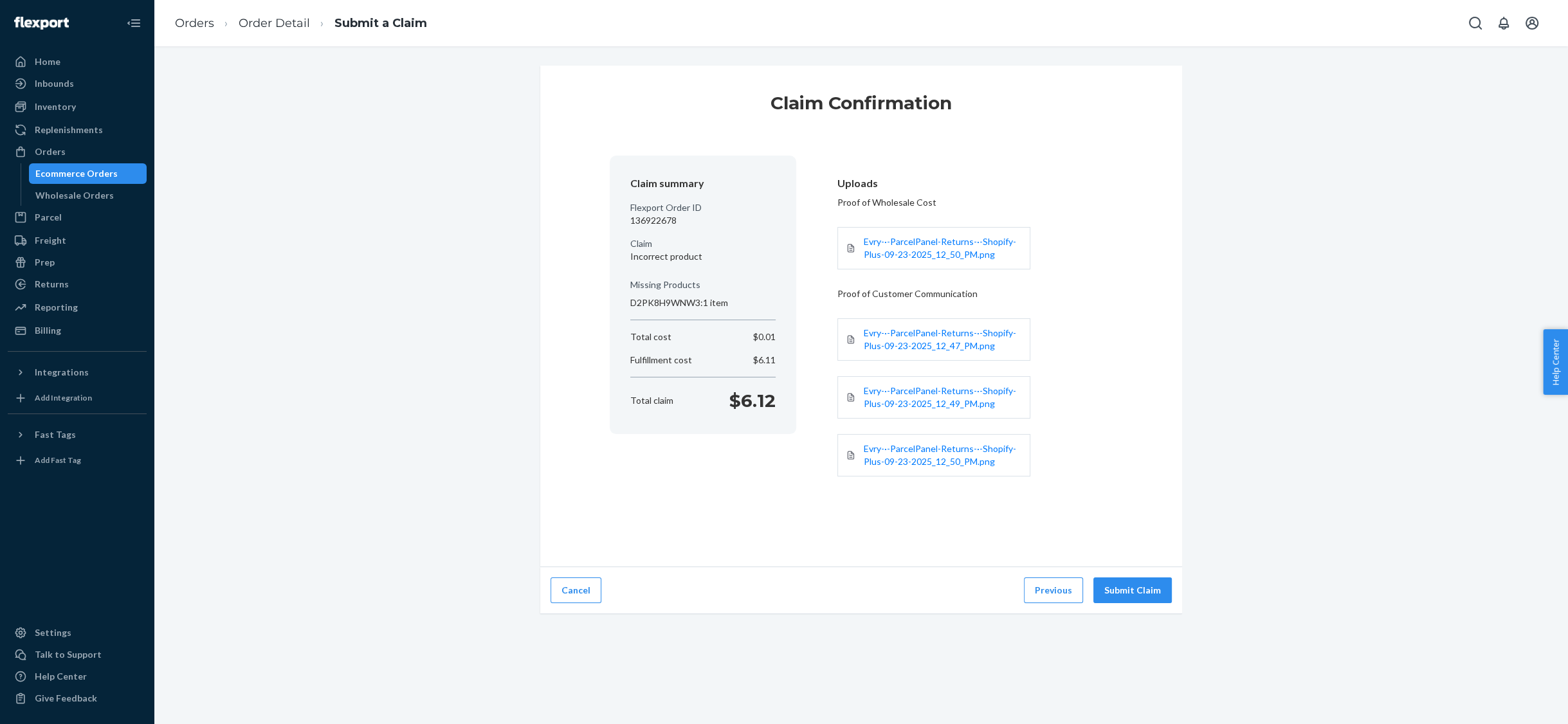
scroll to position [0, 0]
click at [1136, 586] on button "Submit Claim" at bounding box center [1132, 590] width 79 height 26
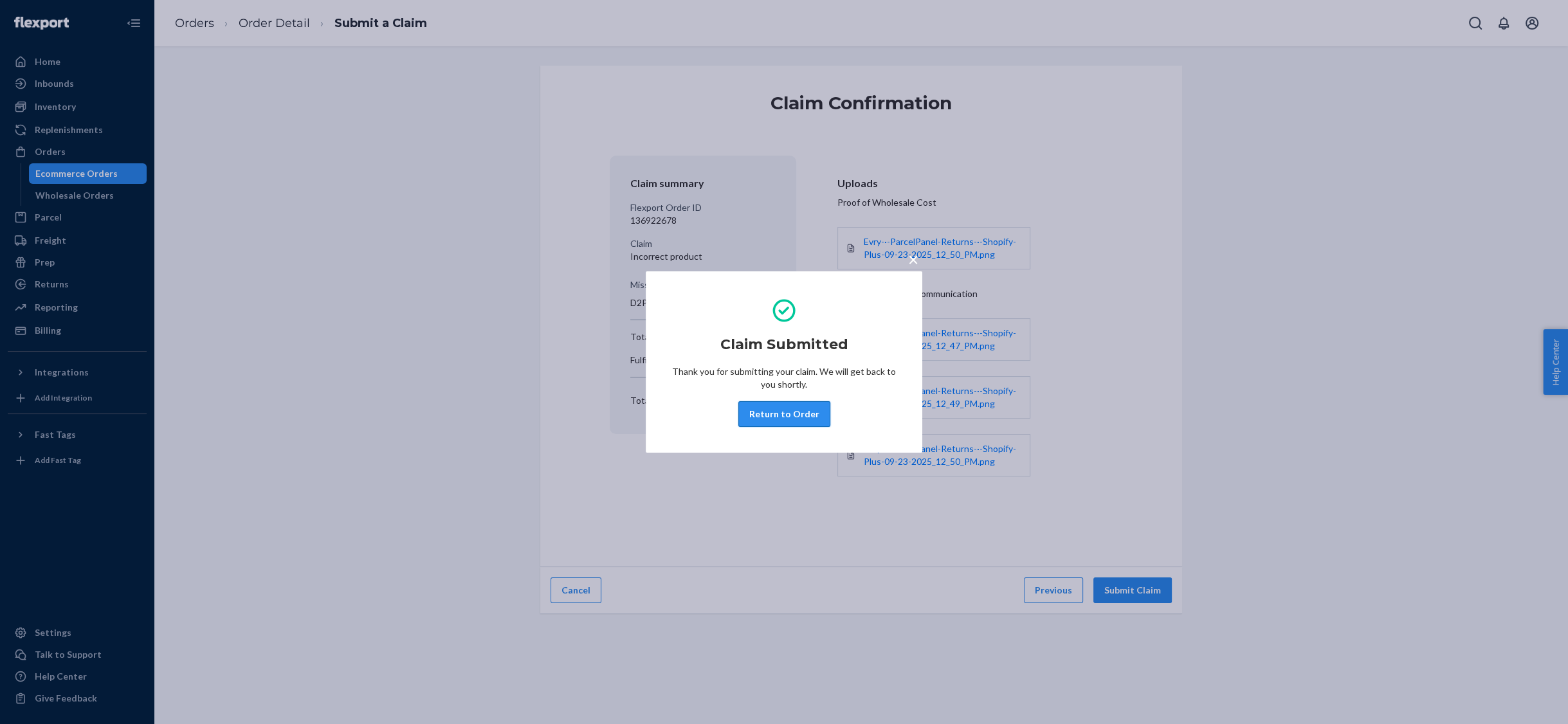
click at [801, 416] on button "Return to Order" at bounding box center [784, 414] width 92 height 26
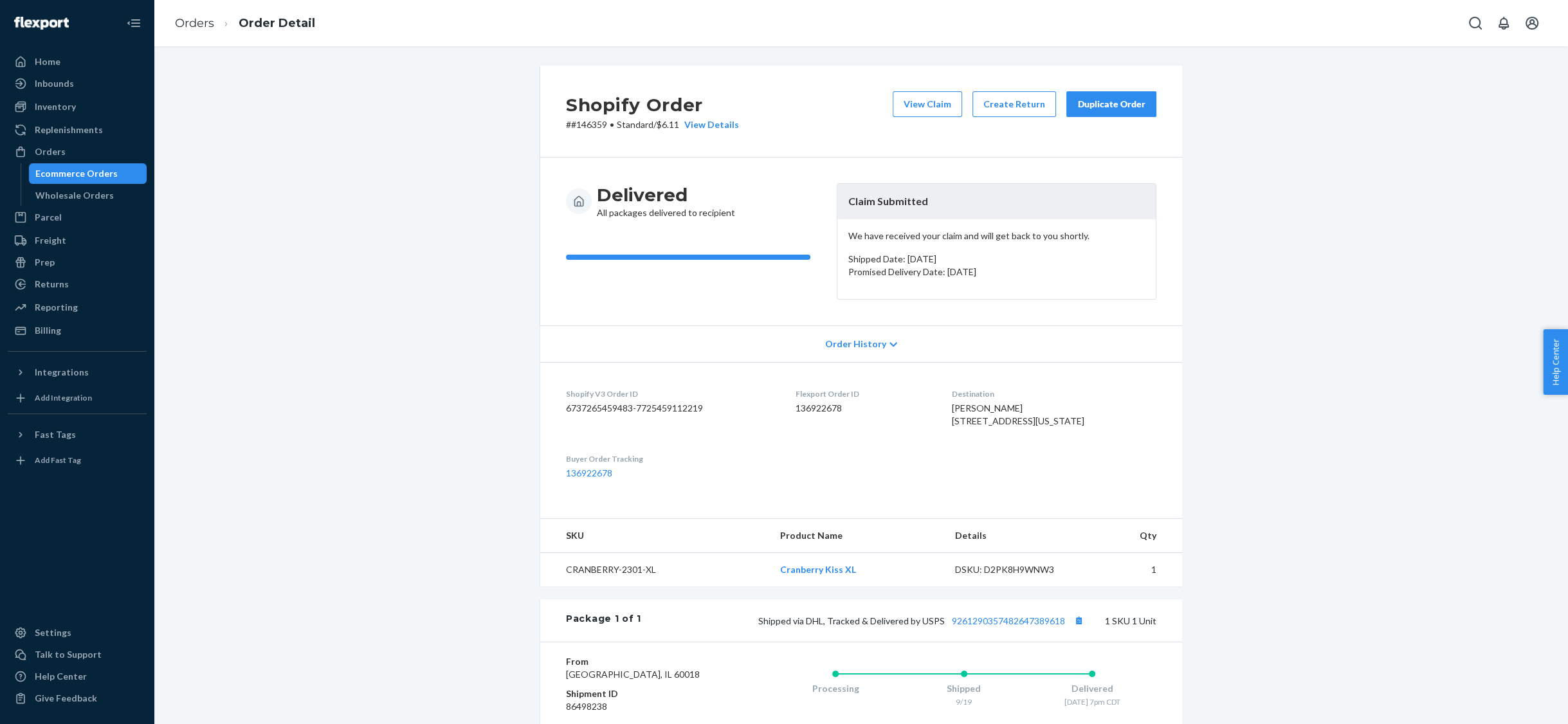
click at [43, 172] on div "Ecommerce Orders" at bounding box center [77, 173] width 82 height 13
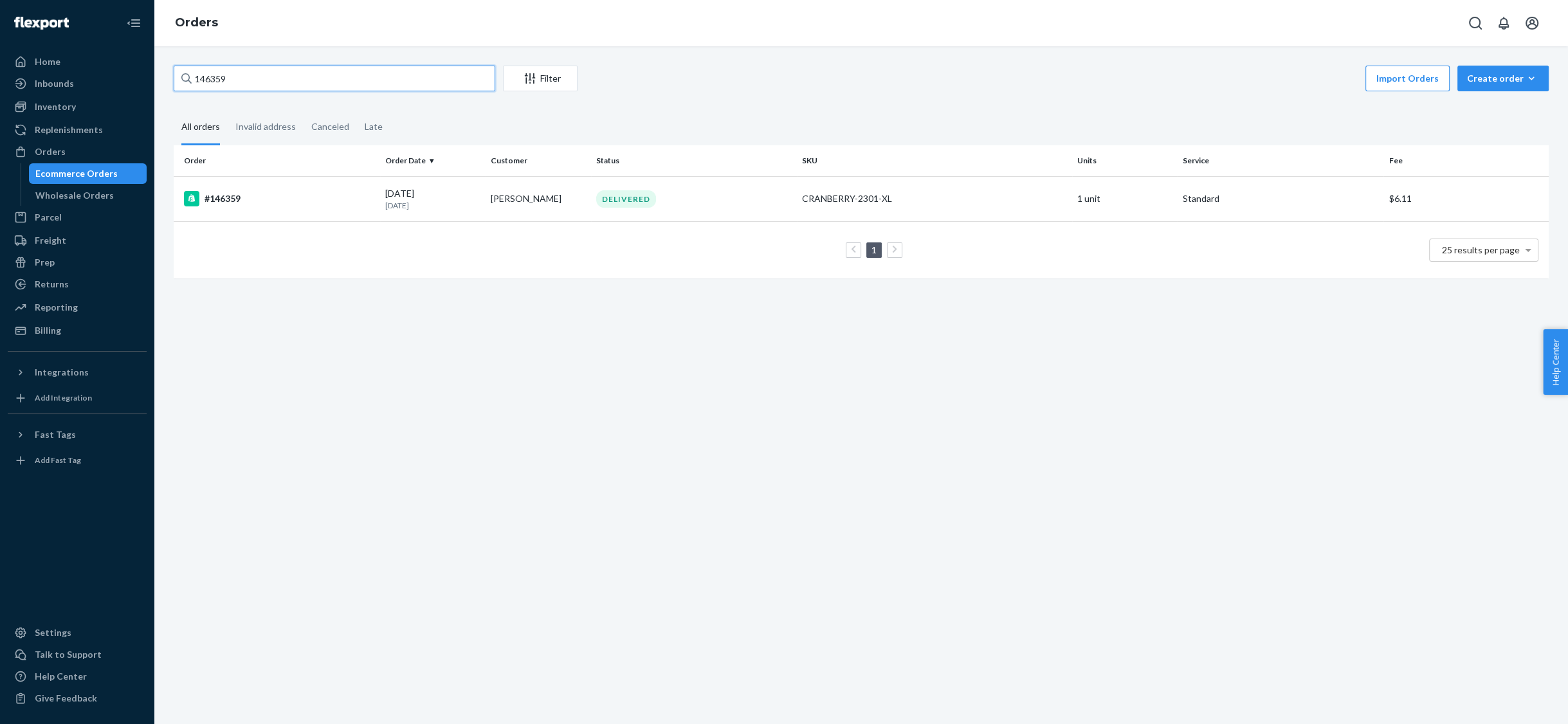
click at [409, 77] on input "146359" at bounding box center [334, 78] width 322 height 26
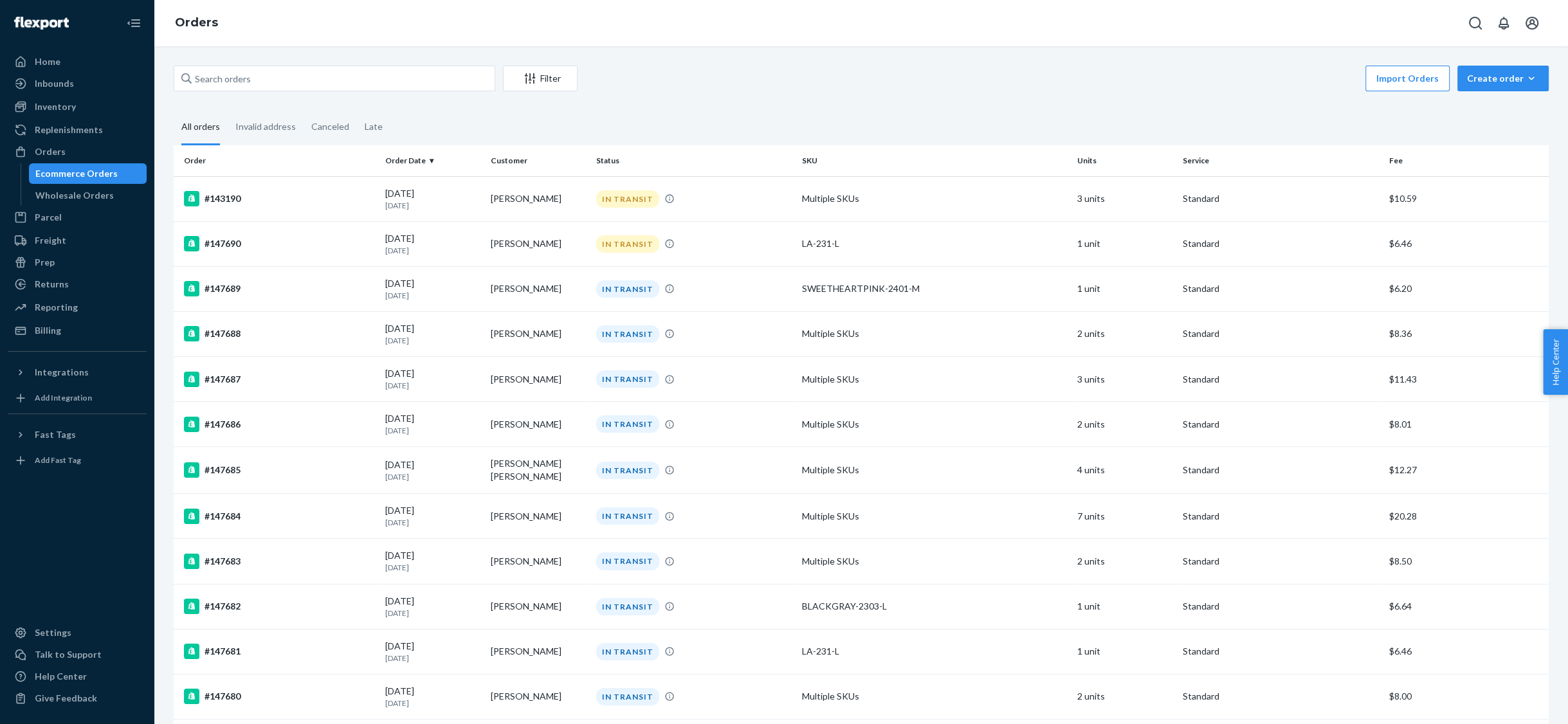
click at [463, 120] on fieldset "All orders Invalid address Canceled Late" at bounding box center [861, 127] width 1375 height 35
click at [266, 130] on div "Invalid address" at bounding box center [266, 127] width 60 height 35
click at [228, 110] on input "Invalid address" at bounding box center [228, 110] width 0 height 0
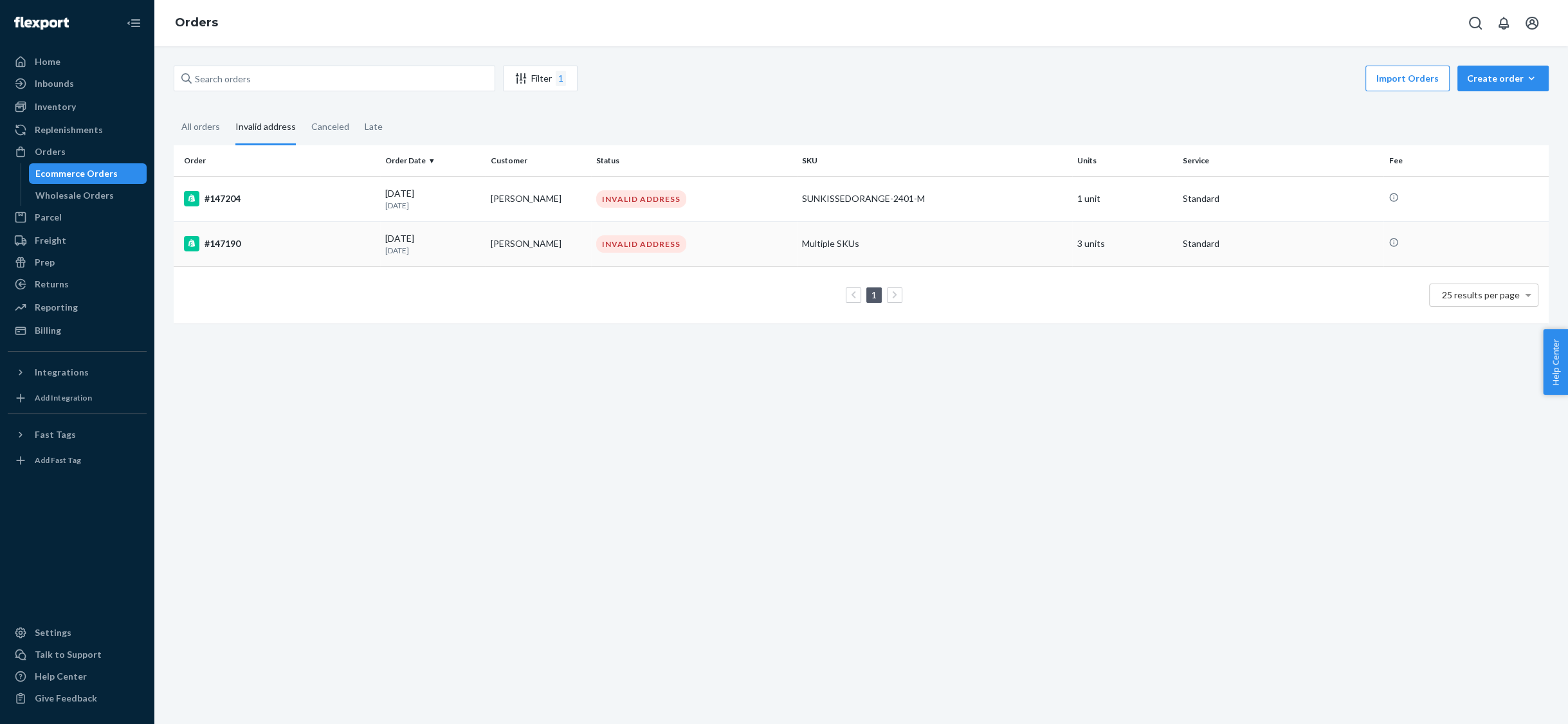
click at [217, 247] on div "#147190" at bounding box center [279, 243] width 191 height 15
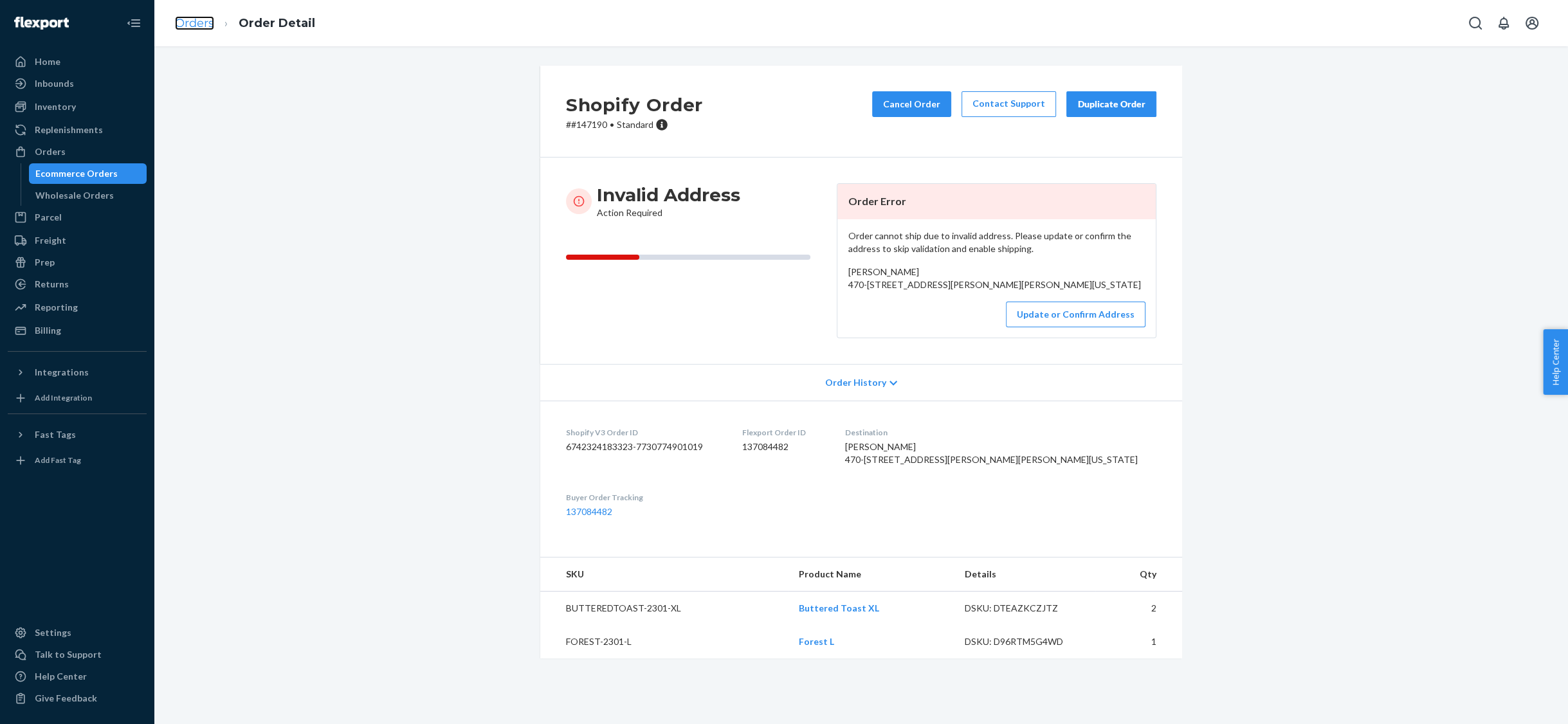
click at [197, 21] on link "Orders" at bounding box center [194, 23] width 39 height 14
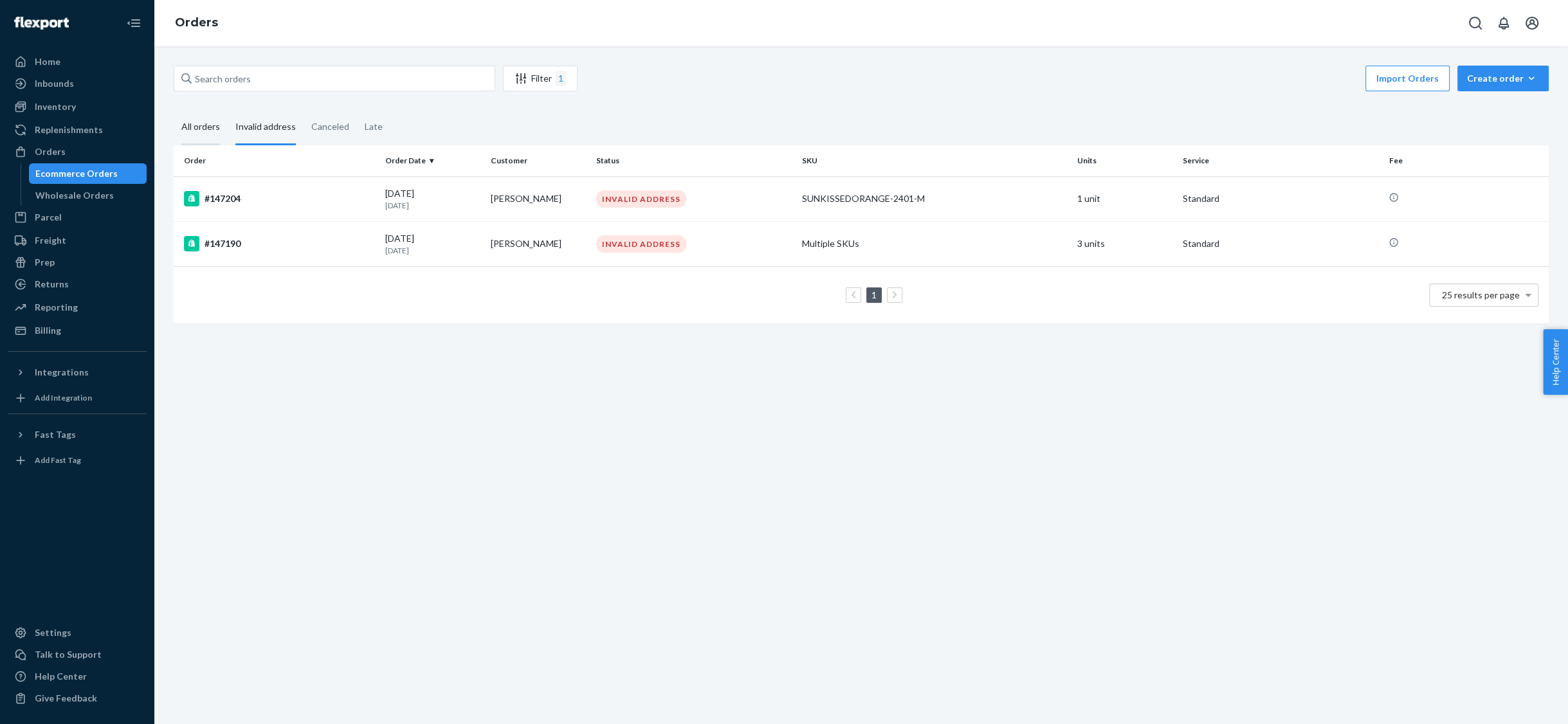
click at [191, 127] on div "All orders" at bounding box center [200, 127] width 38 height 35
click at [174, 110] on input "All orders" at bounding box center [174, 110] width 0 height 0
